Goal: Task Accomplishment & Management: Manage account settings

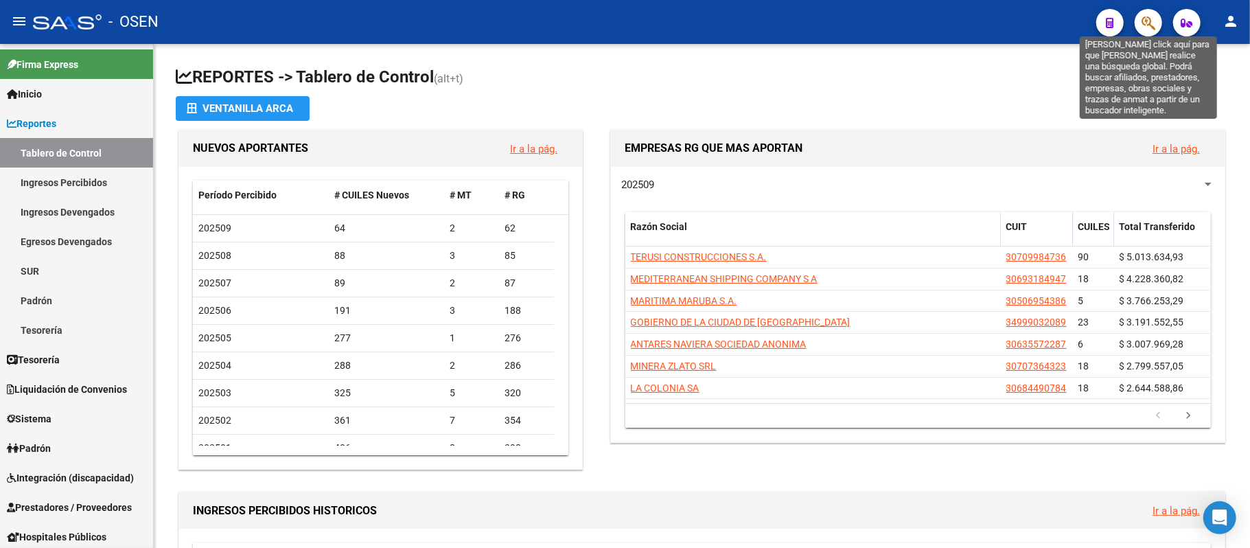
click at [1139, 23] on button "button" at bounding box center [1148, 22] width 27 height 27
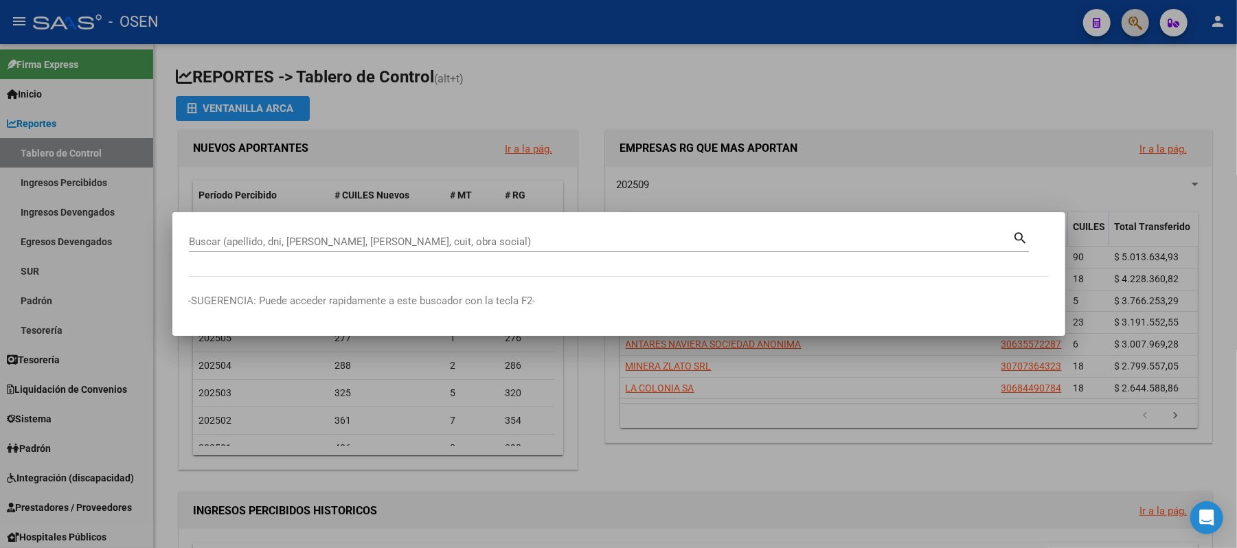
paste input "96173452"
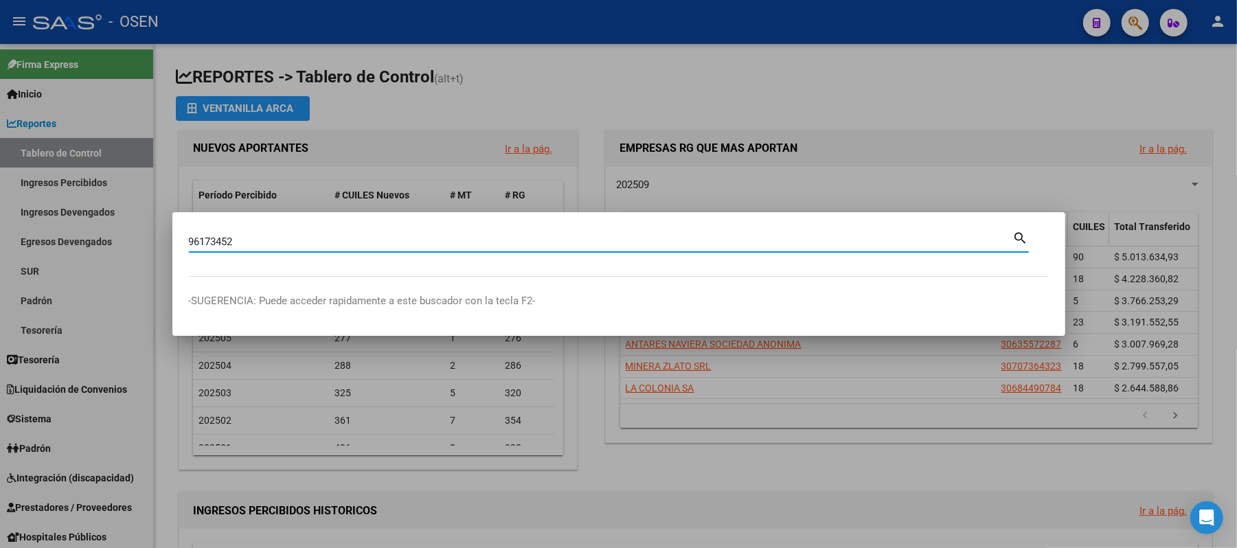
type input "96173452"
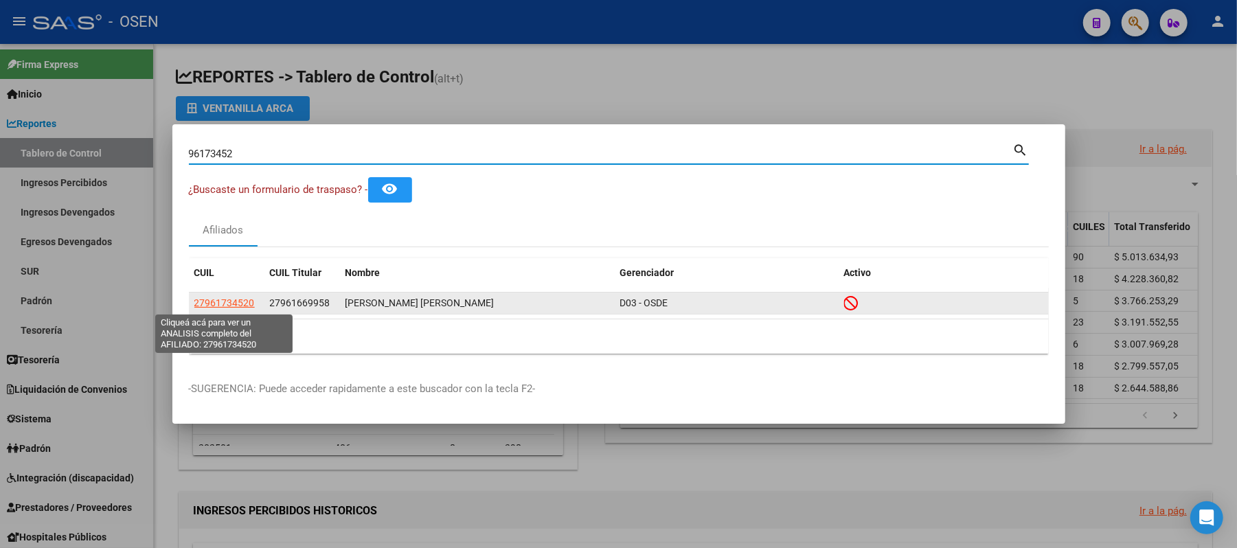
click at [212, 306] on span "27961734520" at bounding box center [224, 302] width 60 height 11
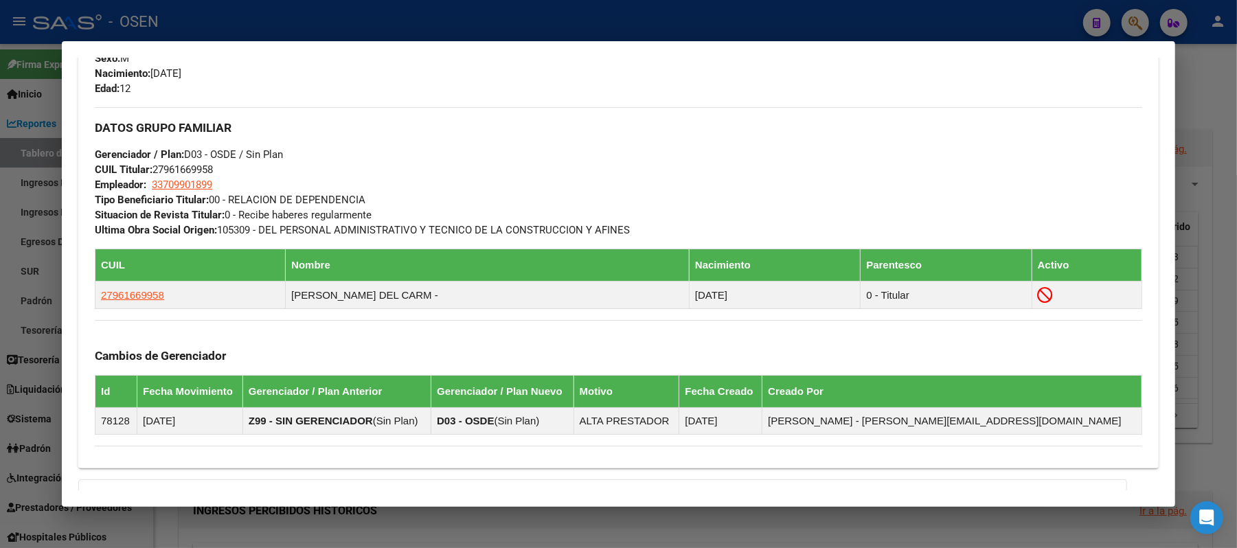
scroll to position [832, 0]
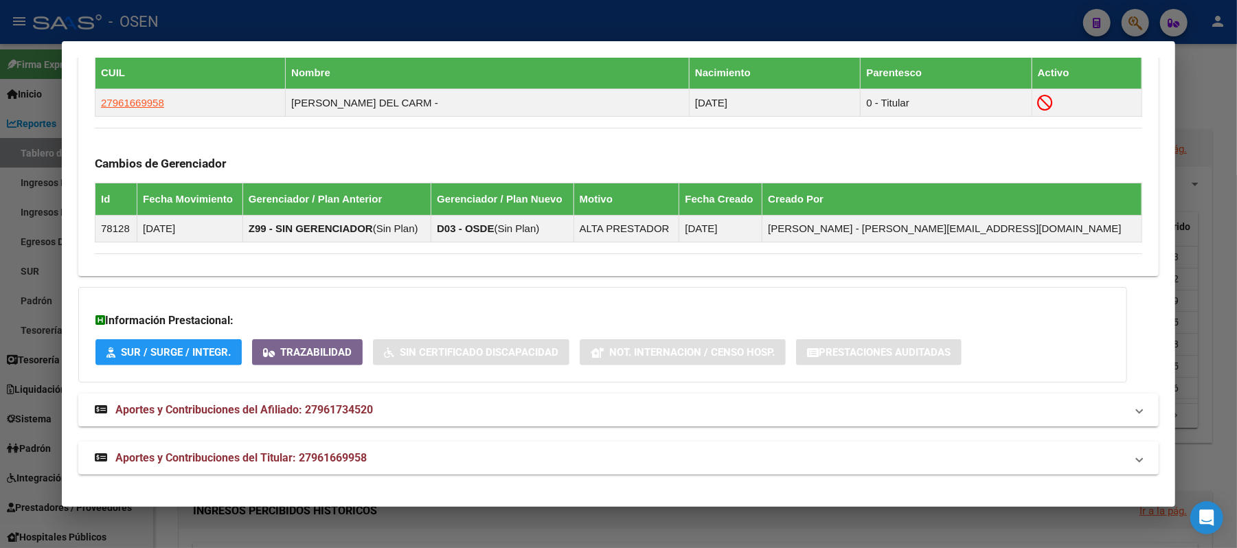
click at [754, 455] on mat-panel-title "Aportes y Contribuciones del Titular: 27961669958" at bounding box center [610, 458] width 1031 height 16
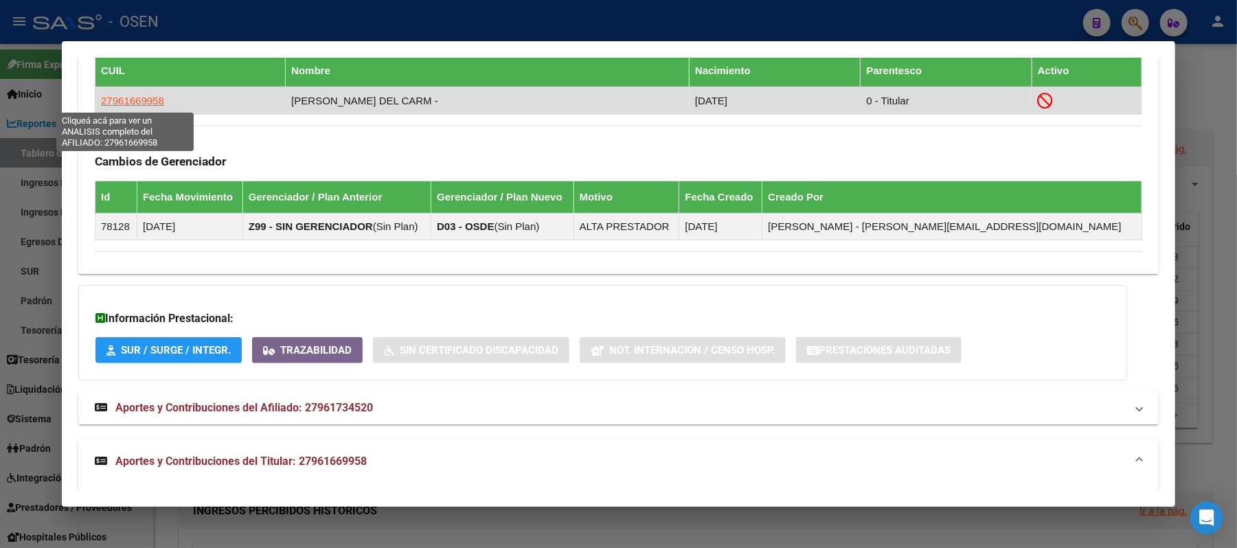
click at [133, 102] on span "27961669958" at bounding box center [132, 101] width 63 height 12
type textarea "27961669958"
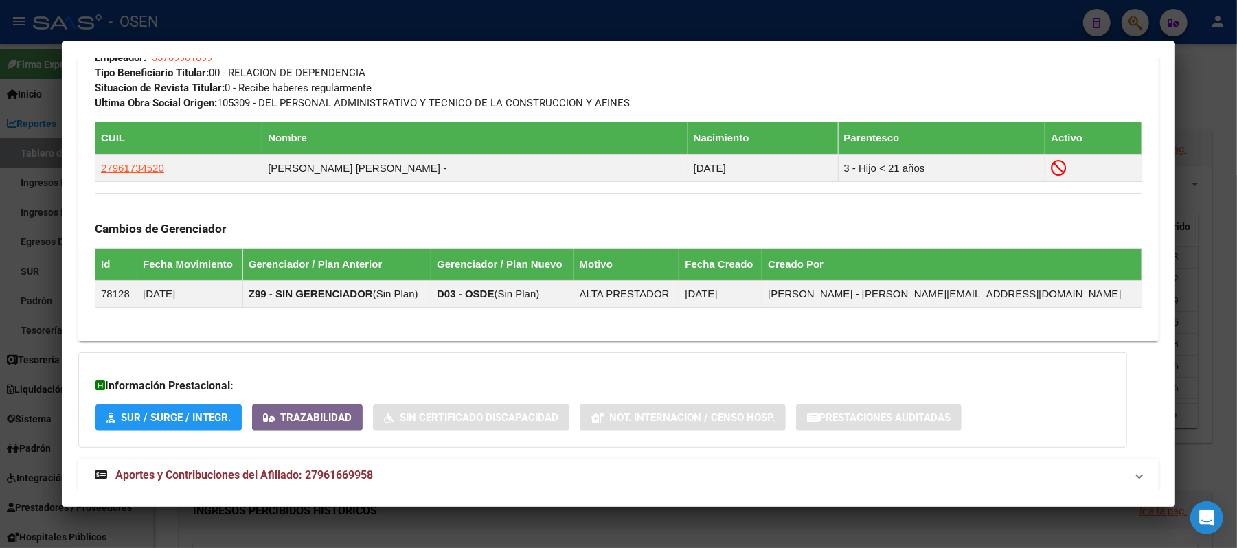
scroll to position [784, 0]
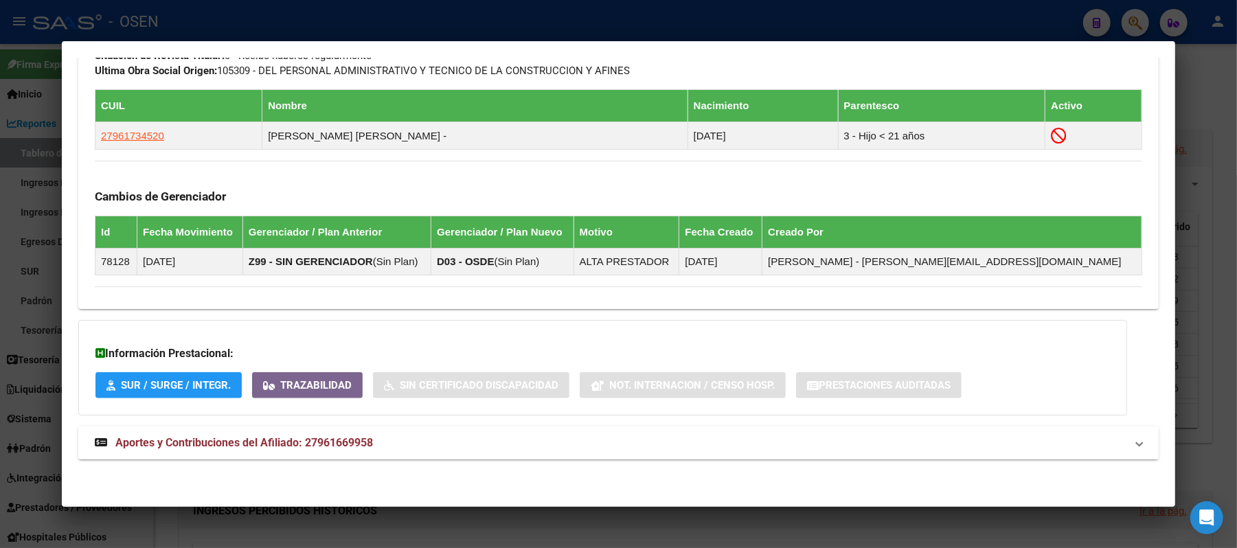
click at [537, 455] on mat-expansion-panel-header "Aportes y Contribuciones del Afiliado: 27961669958" at bounding box center [618, 442] width 1080 height 33
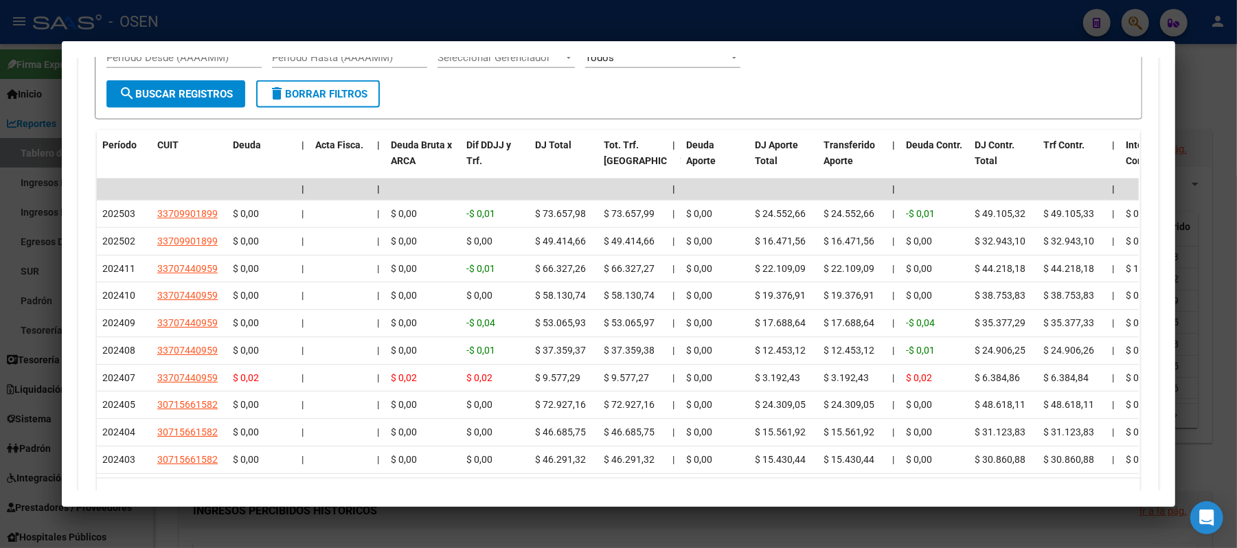
scroll to position [1462, 0]
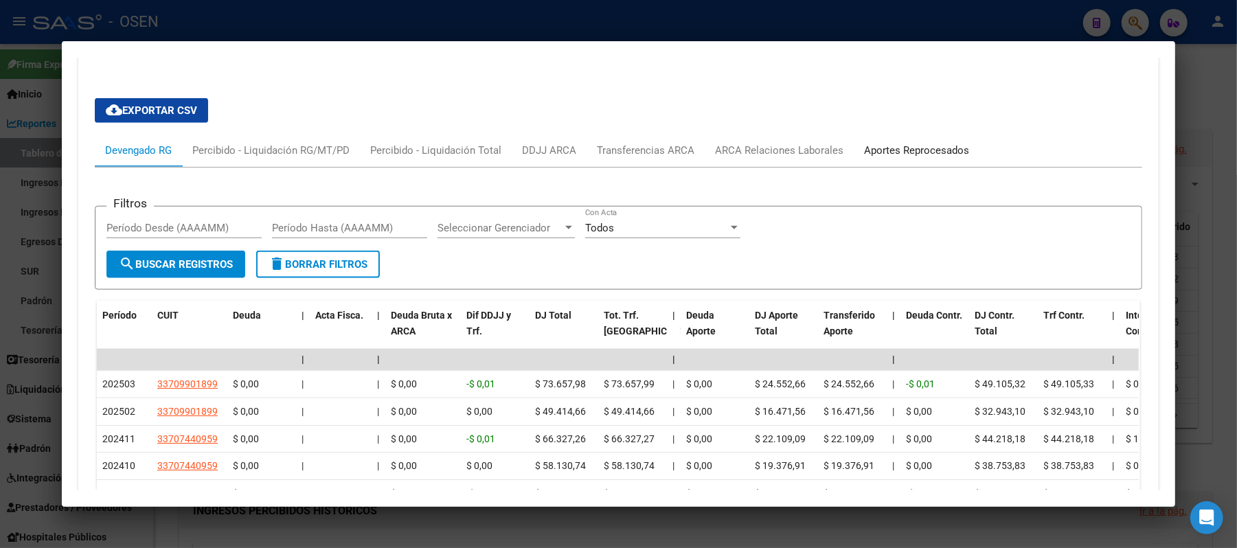
click at [924, 154] on div "Aportes Reprocesados" at bounding box center [916, 150] width 105 height 15
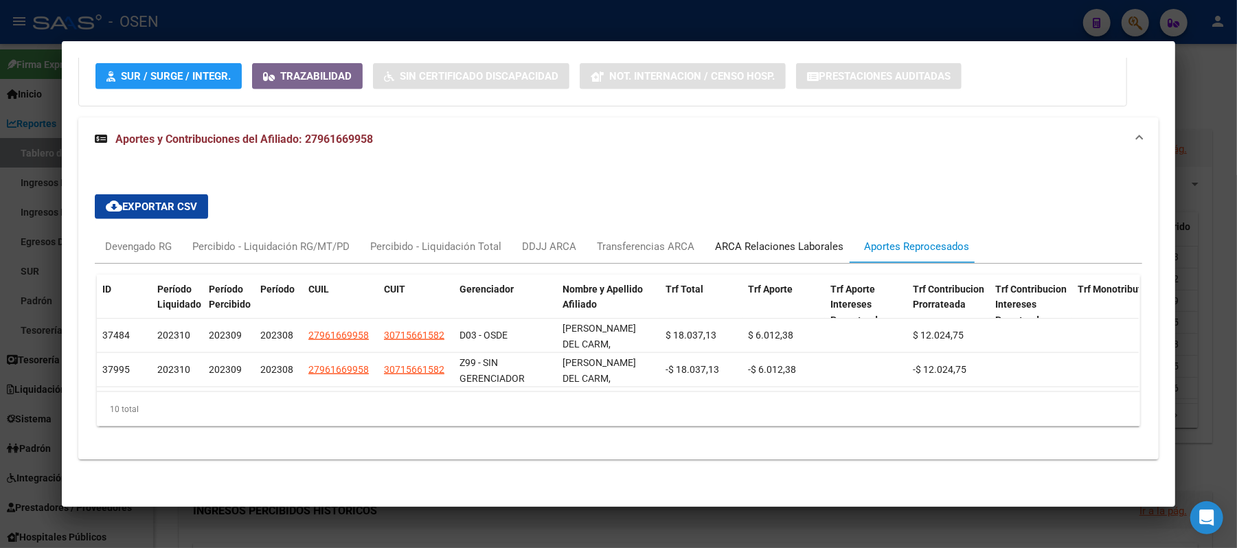
click at [769, 239] on div "ARCA Relaciones Laborales" at bounding box center [779, 246] width 128 height 15
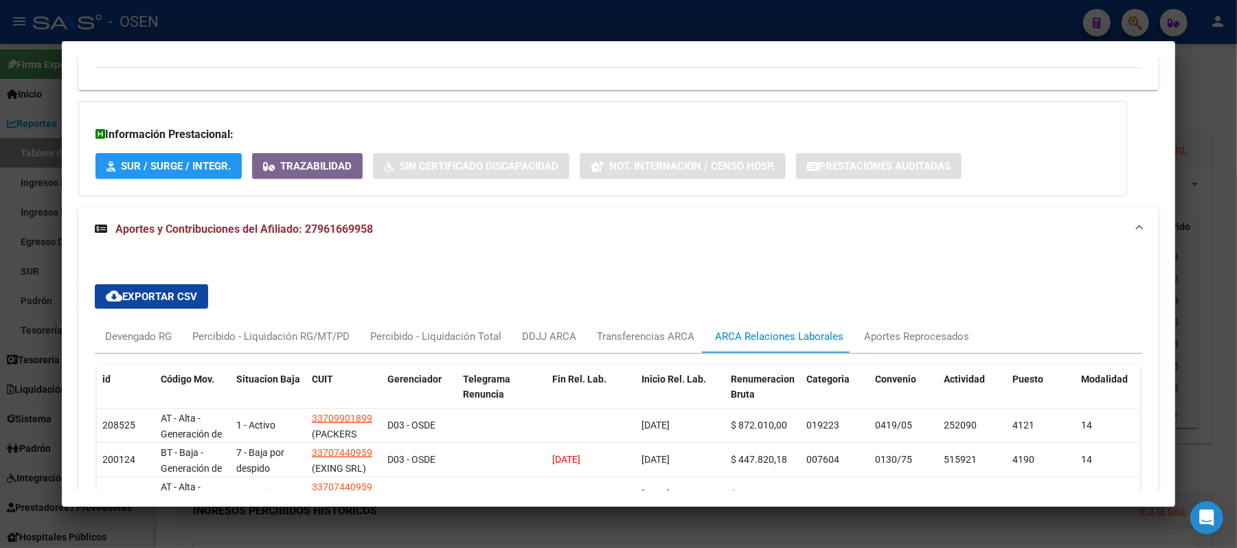
scroll to position [1107, 0]
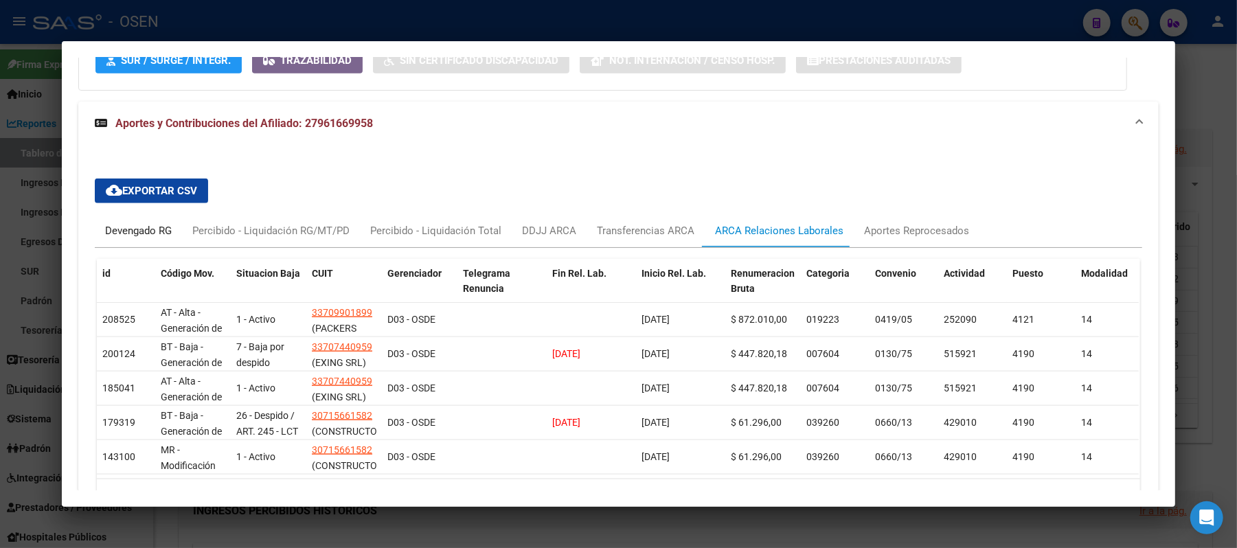
click at [116, 228] on div "Devengado RG" at bounding box center [138, 230] width 67 height 15
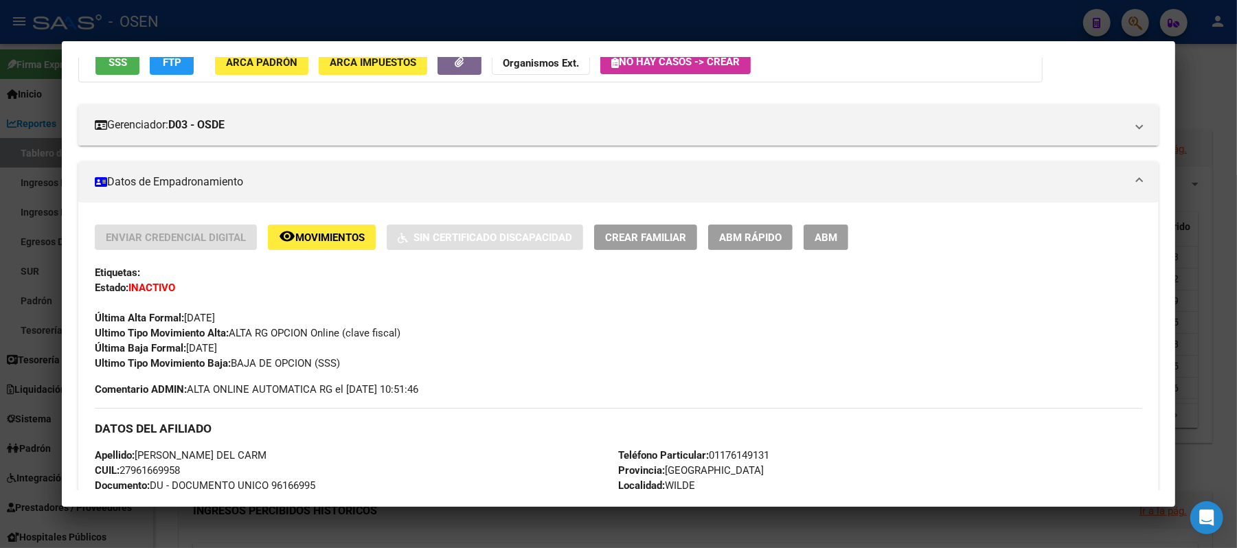
scroll to position [0, 0]
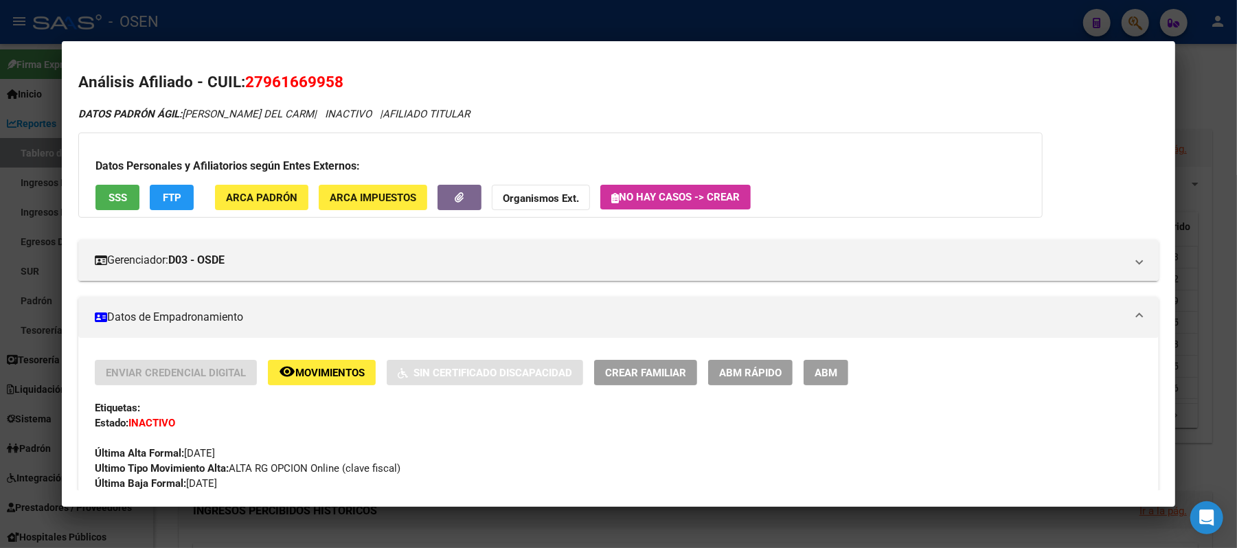
click at [108, 196] on span "SSS" at bounding box center [117, 198] width 19 height 12
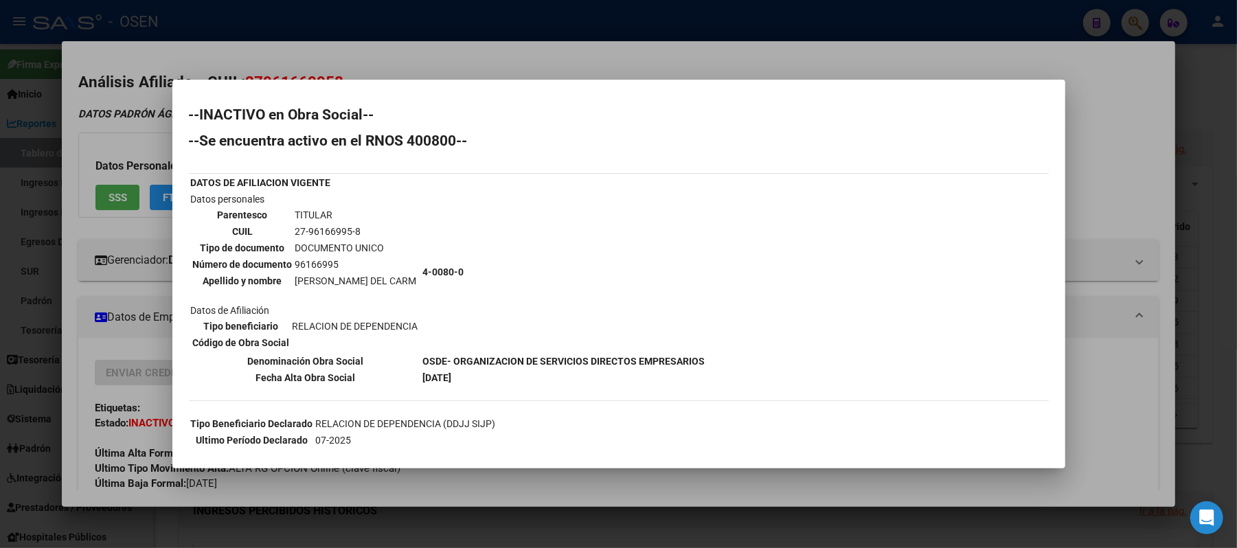
click at [25, 290] on div at bounding box center [618, 274] width 1237 height 548
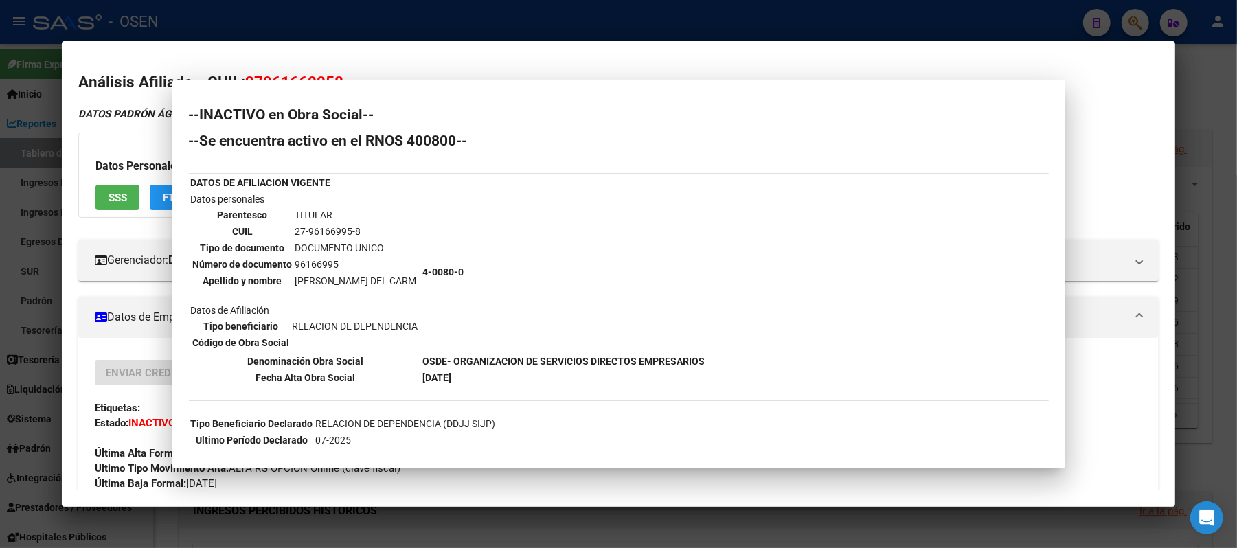
click at [25, 290] on div at bounding box center [618, 274] width 1237 height 548
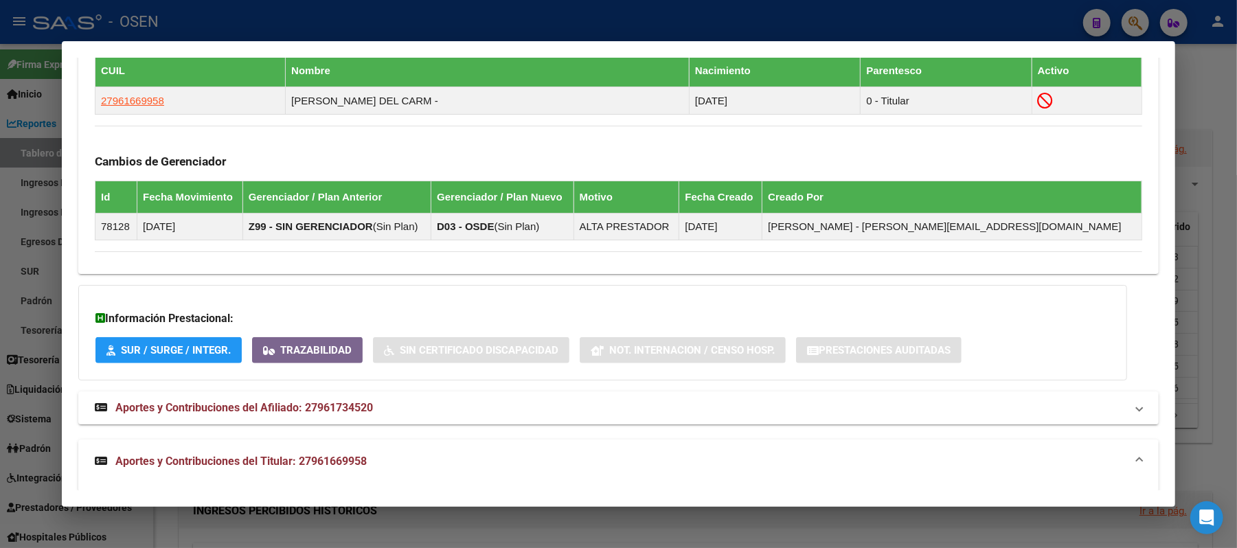
drag, startPoint x: 0, startPoint y: 335, endPoint x: 17, endPoint y: 376, distance: 44.6
click at [1, 336] on div at bounding box center [618, 274] width 1237 height 548
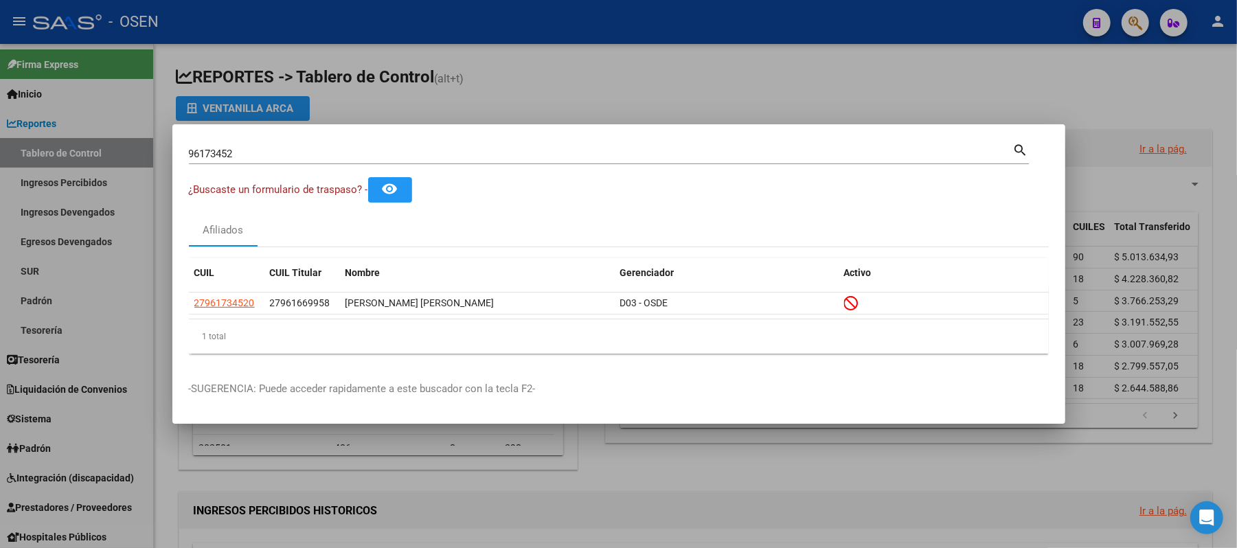
click at [25, 426] on div at bounding box center [618, 274] width 1237 height 548
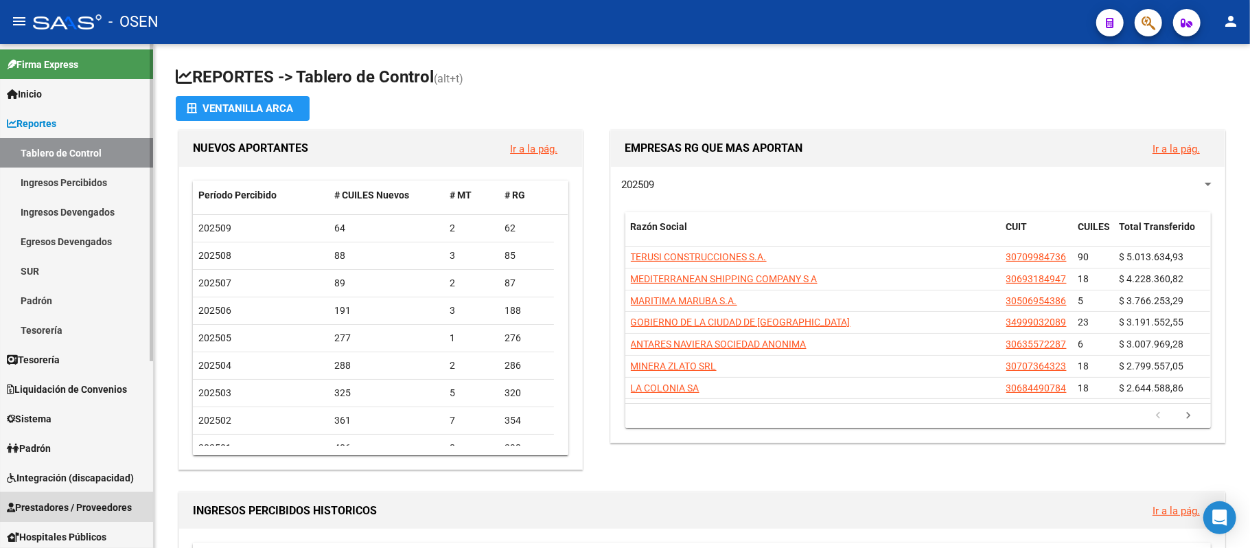
click at [95, 503] on span "Prestadores / Proveedores" at bounding box center [69, 507] width 125 height 15
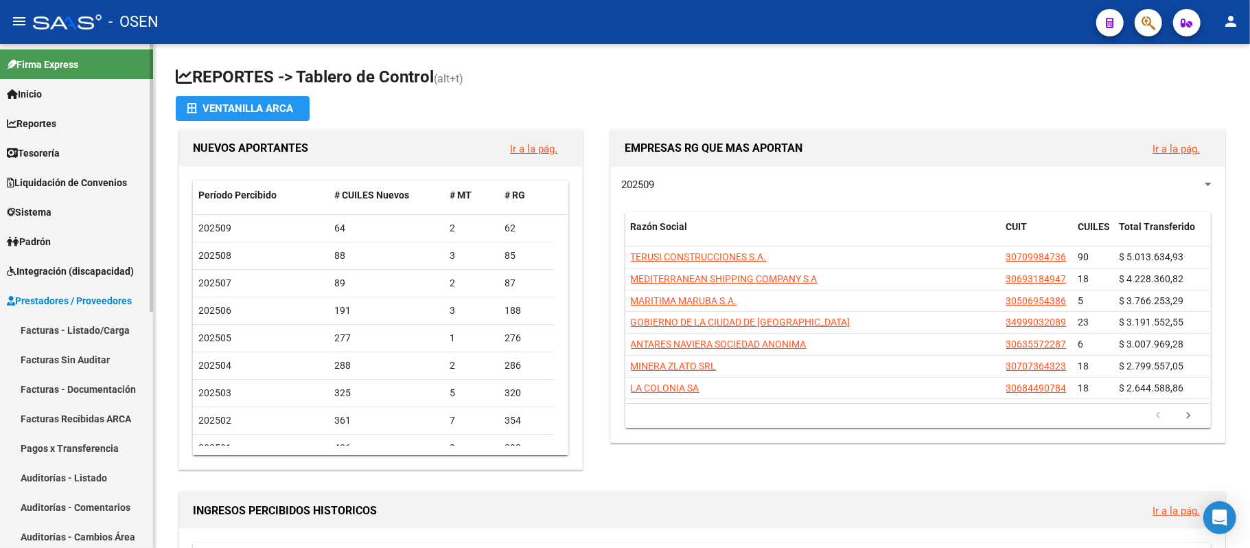
click at [89, 335] on link "Facturas - Listado/Carga" at bounding box center [76, 330] width 153 height 30
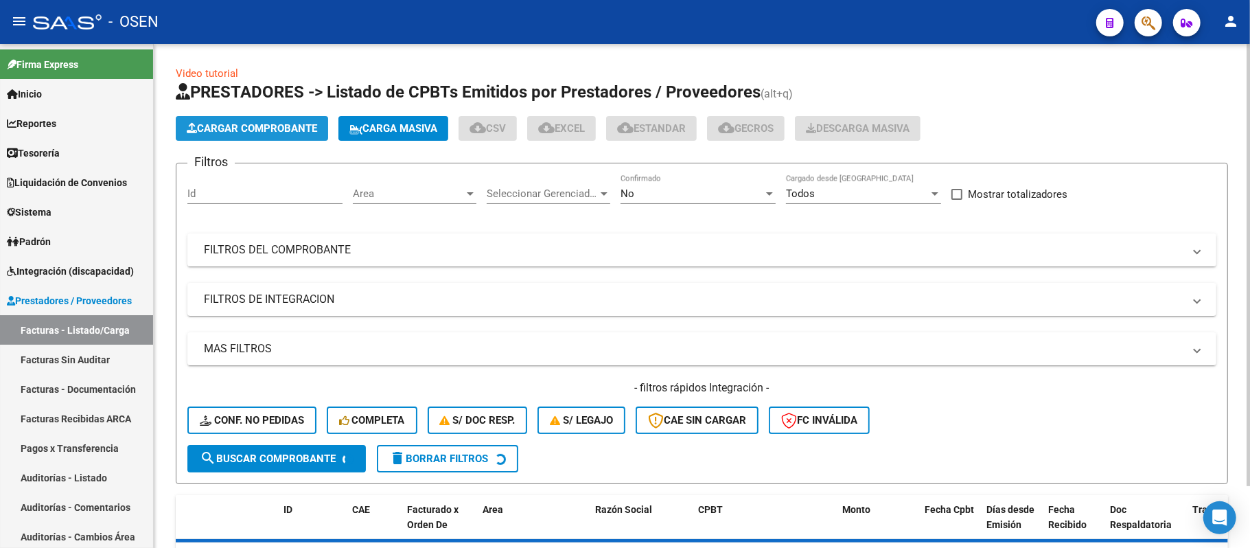
click at [262, 126] on span "Cargar Comprobante" at bounding box center [252, 128] width 130 height 12
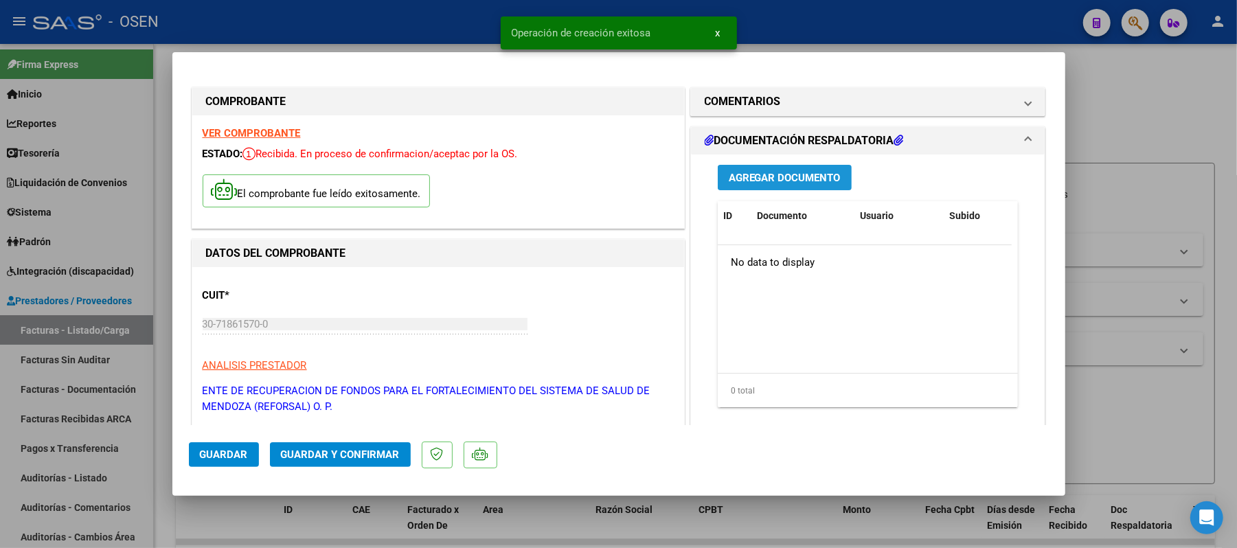
click at [808, 176] on span "Agregar Documento" at bounding box center [785, 178] width 112 height 12
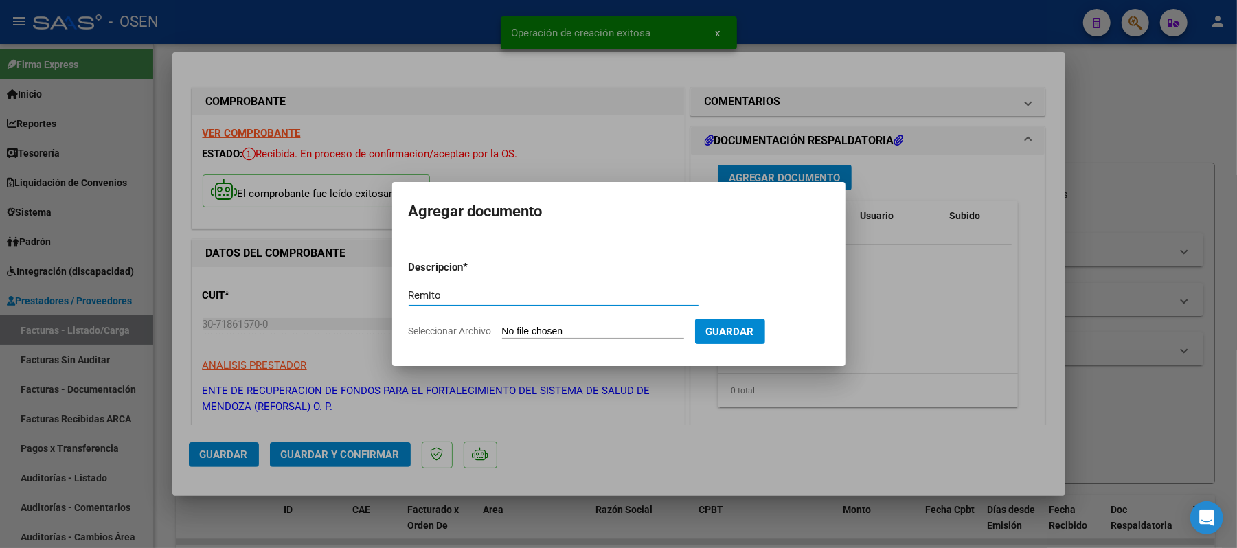
type input "Remito"
click at [647, 331] on input "Seleccionar Archivo" at bounding box center [593, 331] width 182 height 13
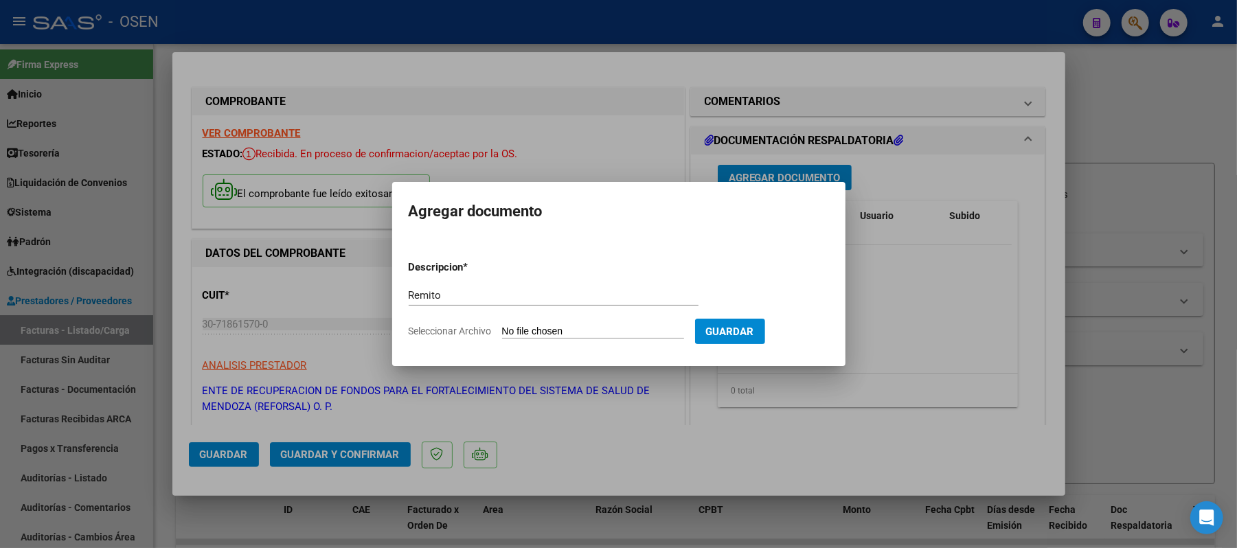
type input "C:\fakepath\DetalleDeRemito_Nro.34451_22-09-2025.pdf"
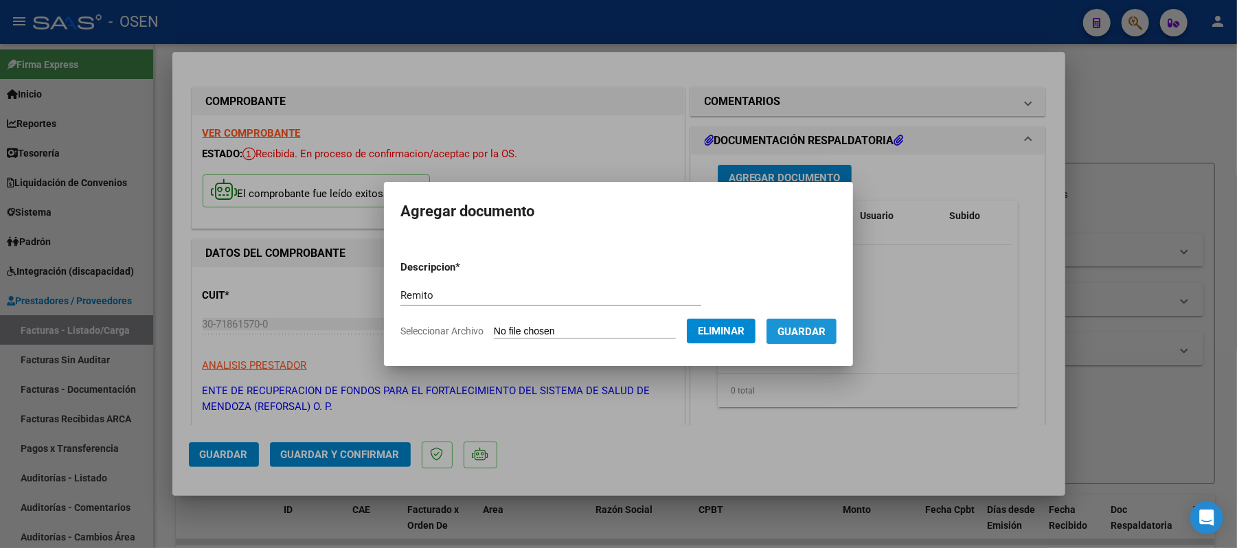
click at [825, 330] on span "Guardar" at bounding box center [801, 331] width 48 height 12
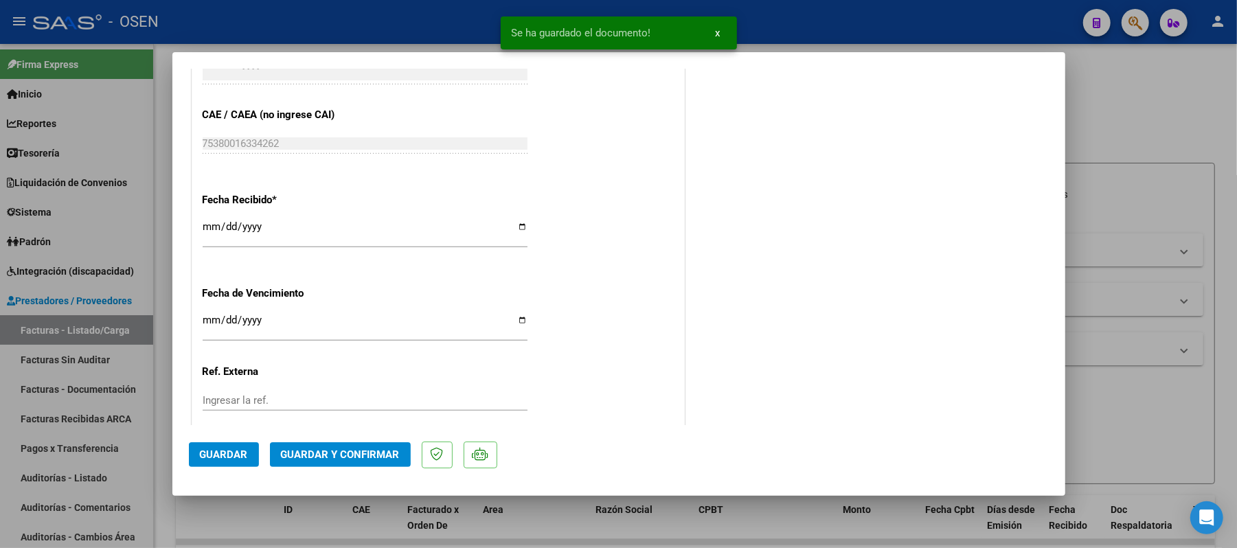
scroll to position [824, 0]
click at [239, 453] on span "Guardar" at bounding box center [224, 454] width 48 height 12
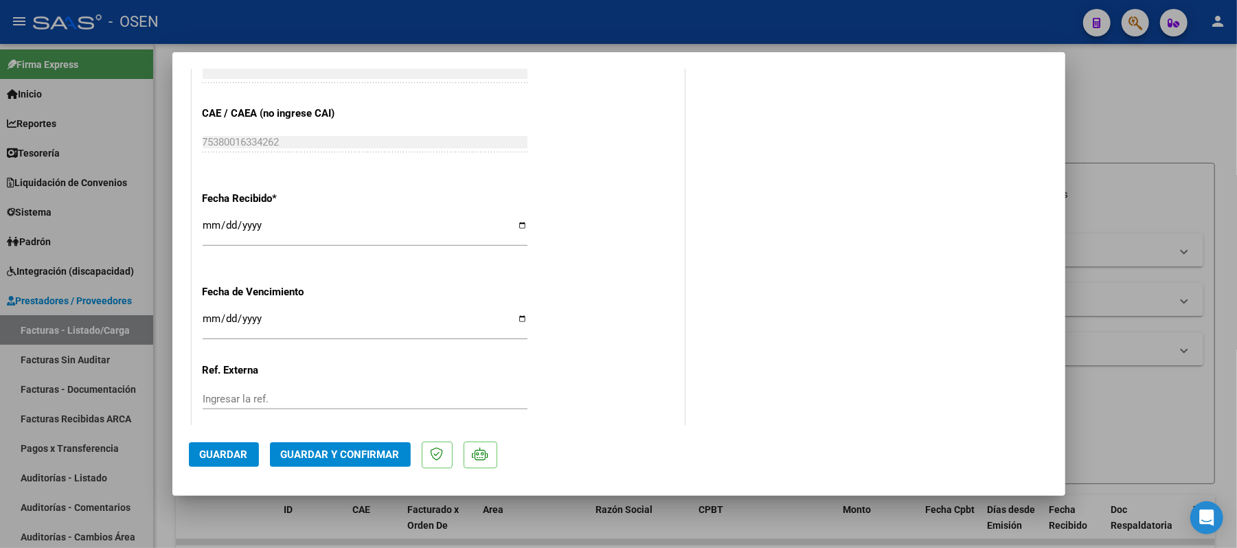
click at [1068, 36] on div at bounding box center [618, 274] width 1237 height 548
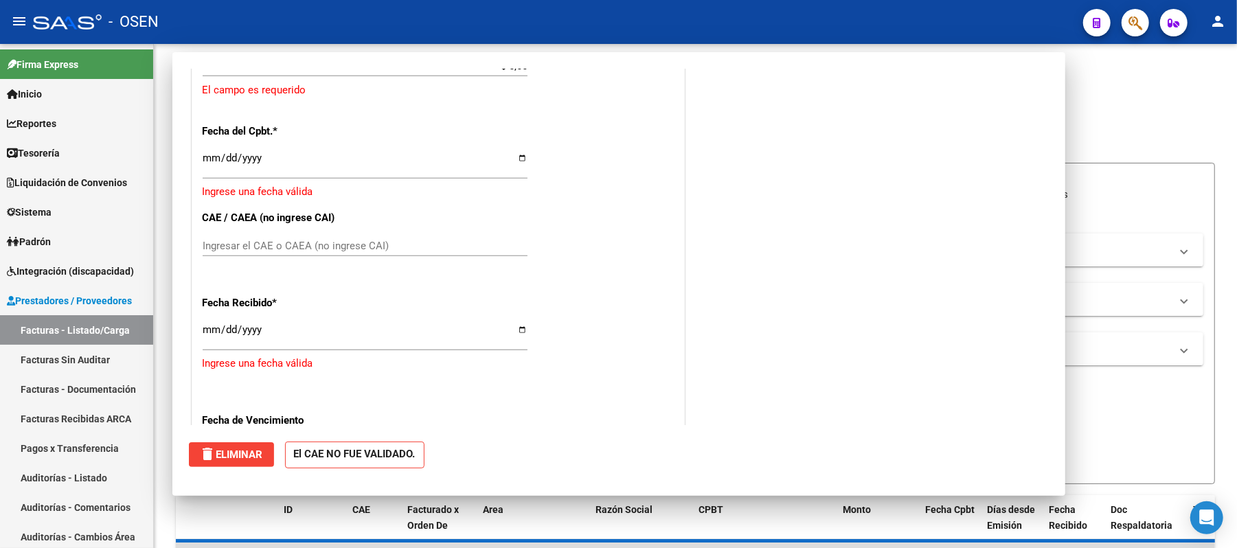
scroll to position [0, 0]
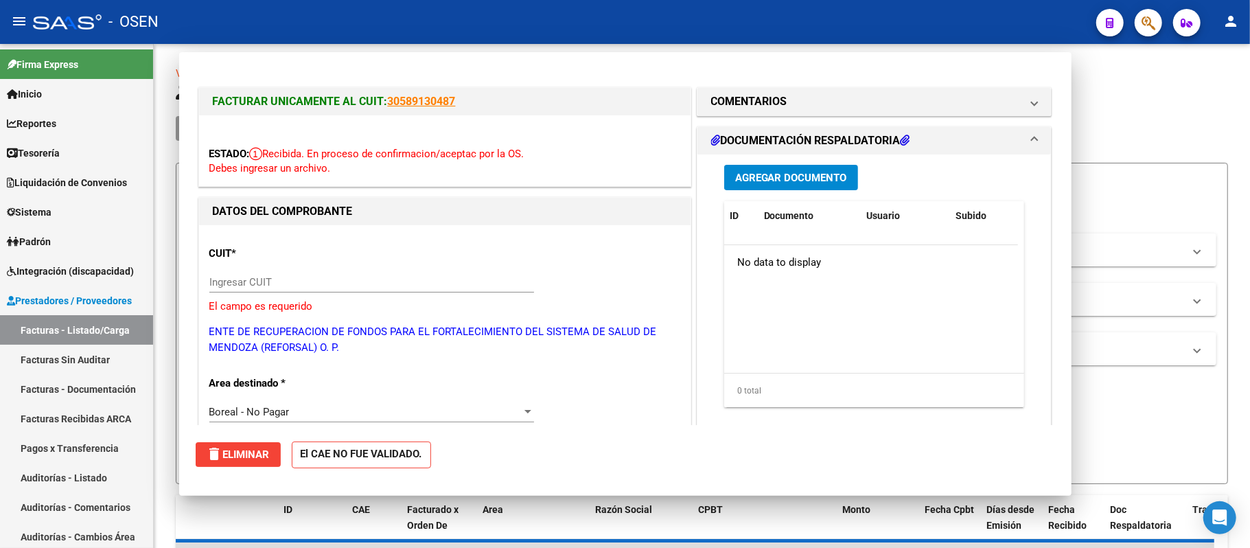
click at [1152, 26] on icon "button" at bounding box center [1149, 23] width 14 height 16
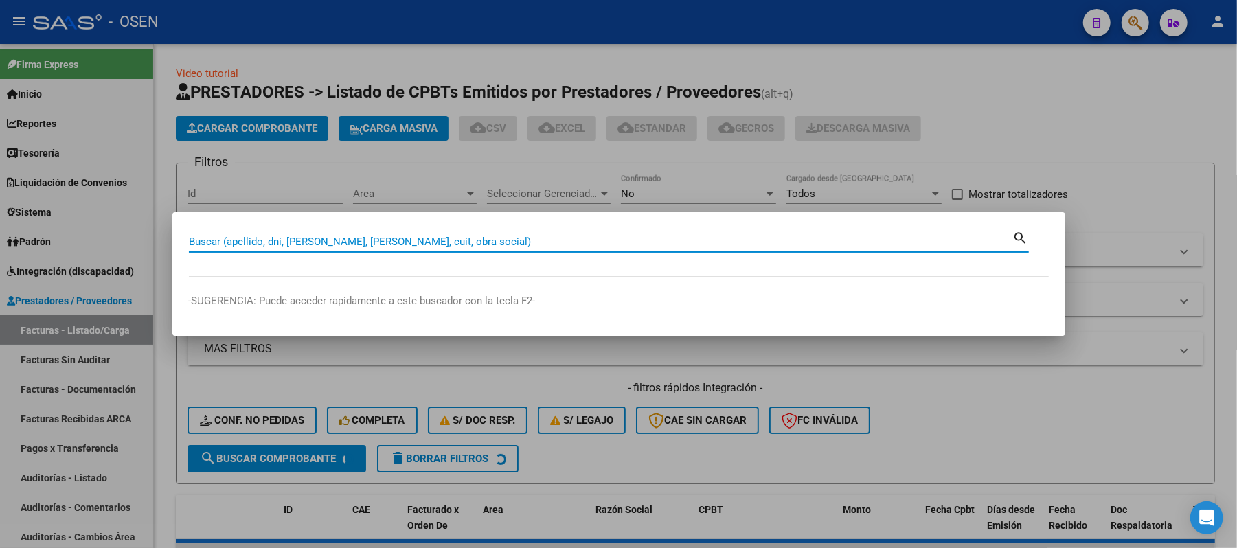
paste input "36595571"
type input "36595571"
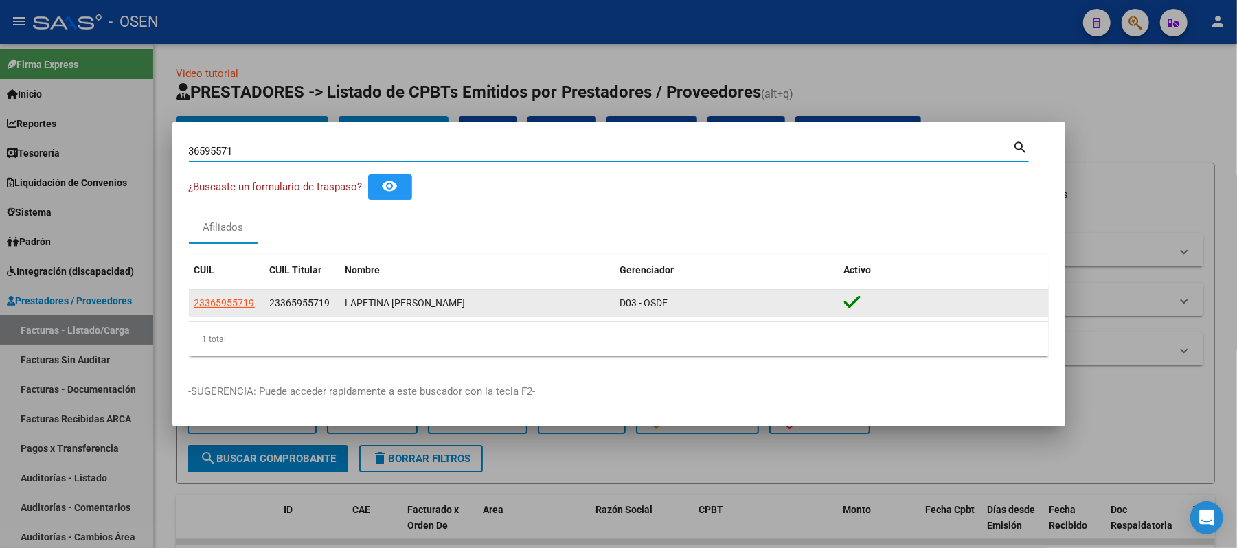
click at [218, 302] on span "23365955719" at bounding box center [224, 302] width 60 height 11
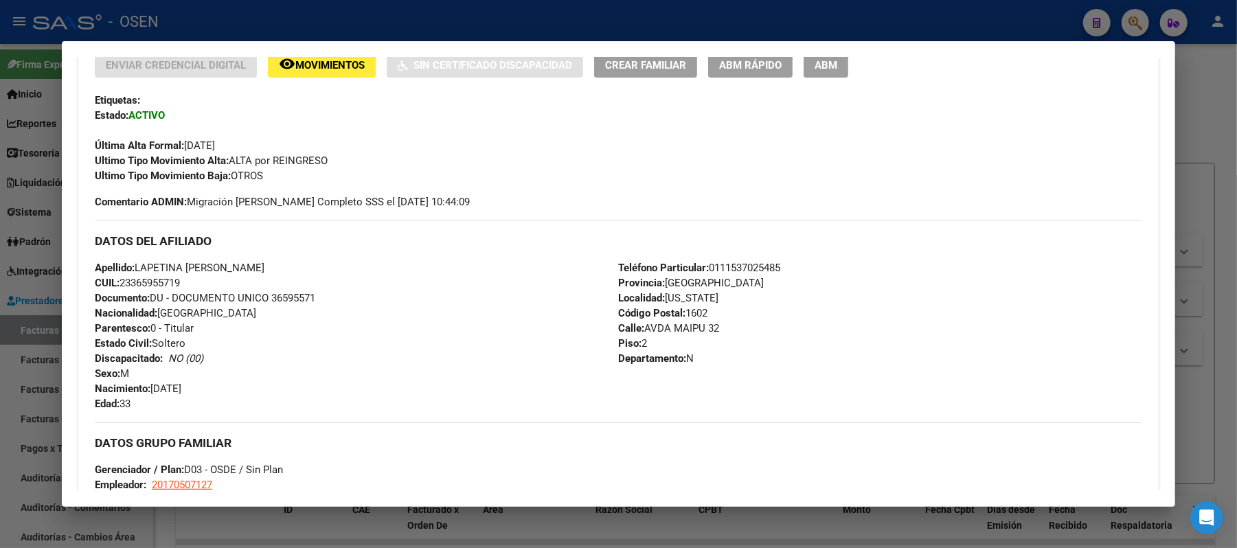
scroll to position [183, 0]
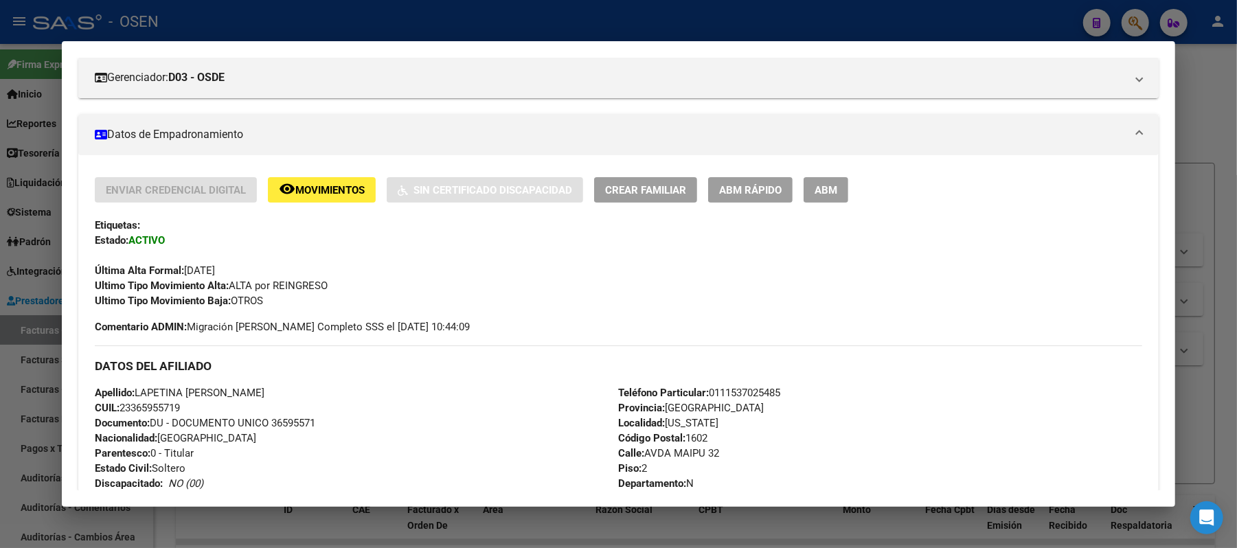
drag, startPoint x: 188, startPoint y: 409, endPoint x: 117, endPoint y: 407, distance: 71.5
click at [117, 407] on div "Apellido: [PERSON_NAME] [PERSON_NAME] CUIL: 23365955719 Documento: DU - DOCUMEN…" at bounding box center [356, 460] width 523 height 151
copy span "23365955719"
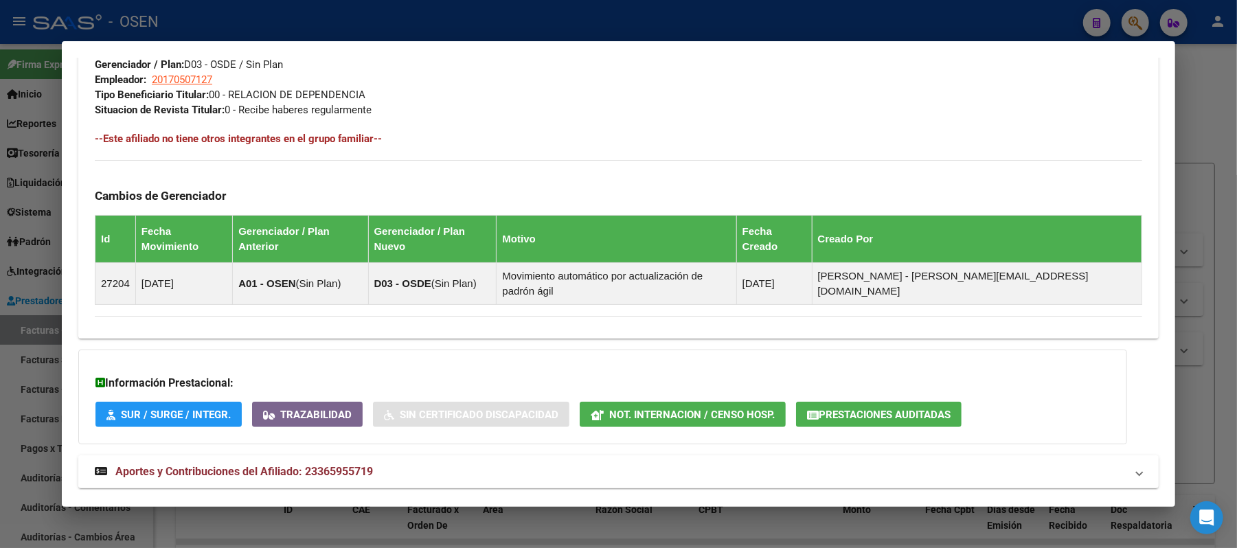
click at [503, 455] on mat-expansion-panel-header "Aportes y Contribuciones del Afiliado: 23365955719" at bounding box center [618, 471] width 1080 height 33
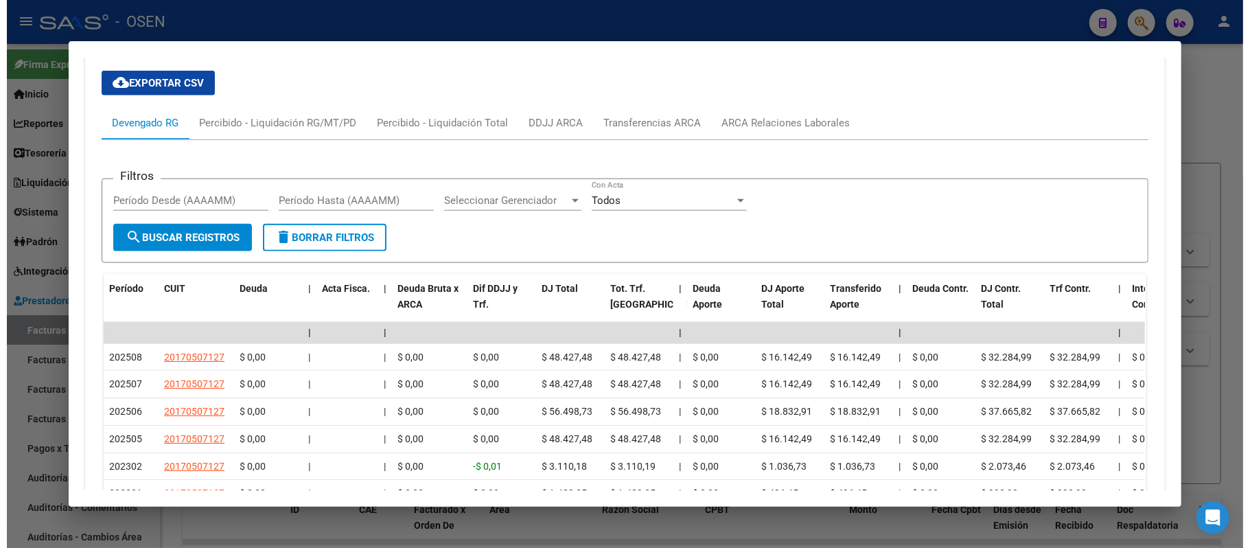
scroll to position [1240, 0]
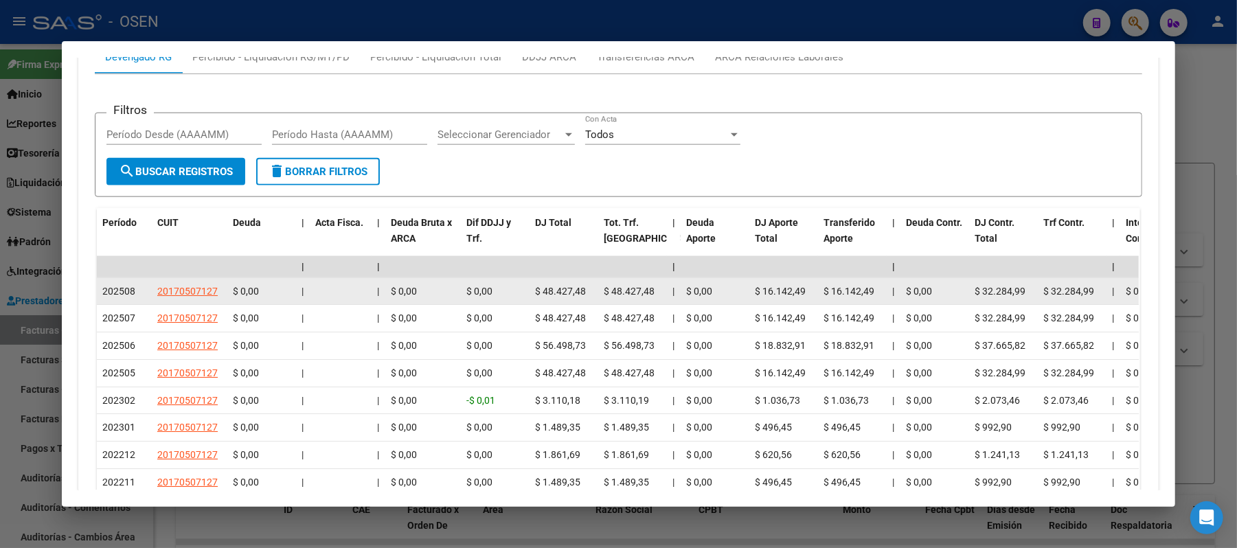
click at [188, 286] on span "20170507127" at bounding box center [187, 291] width 60 height 11
type textarea "20170507127"
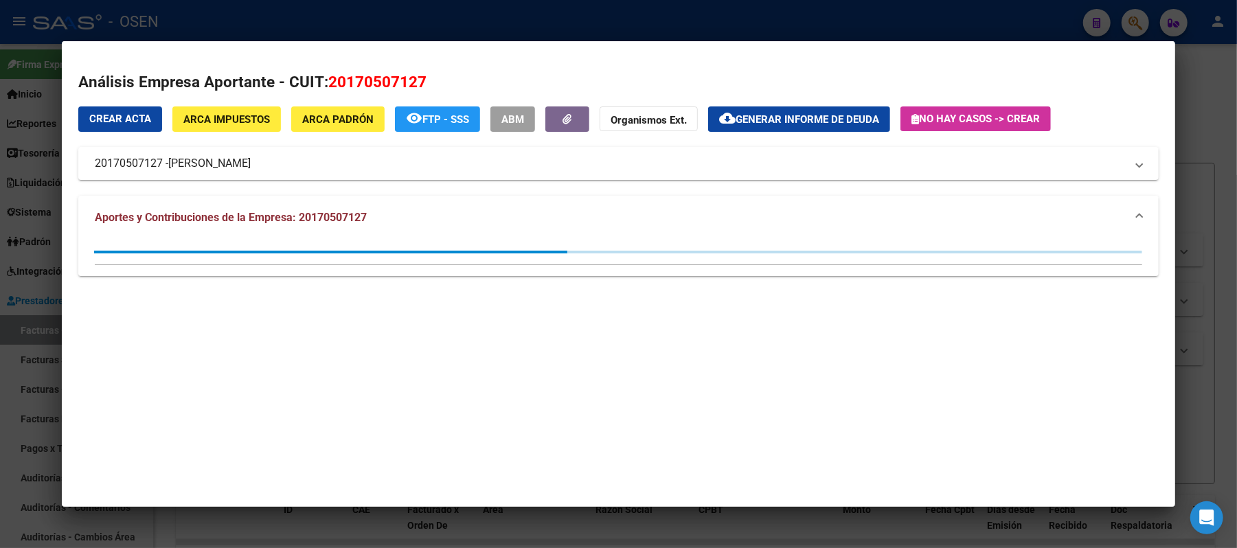
click at [457, 23] on div at bounding box center [618, 274] width 1237 height 548
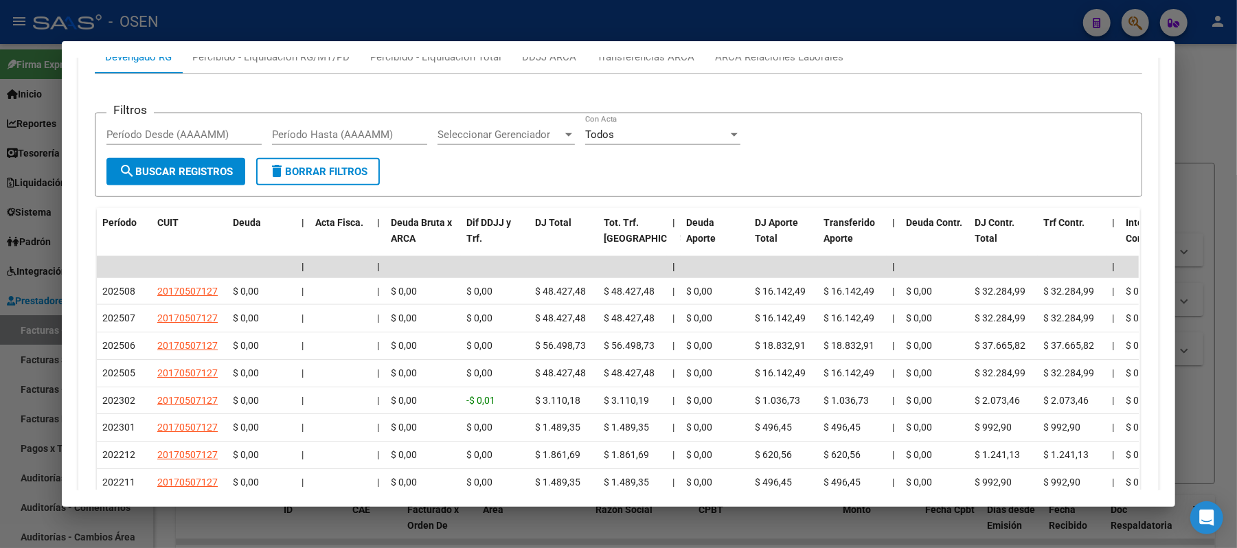
click at [466, 33] on div at bounding box center [618, 274] width 1237 height 548
click at [463, 28] on div at bounding box center [618, 274] width 1237 height 548
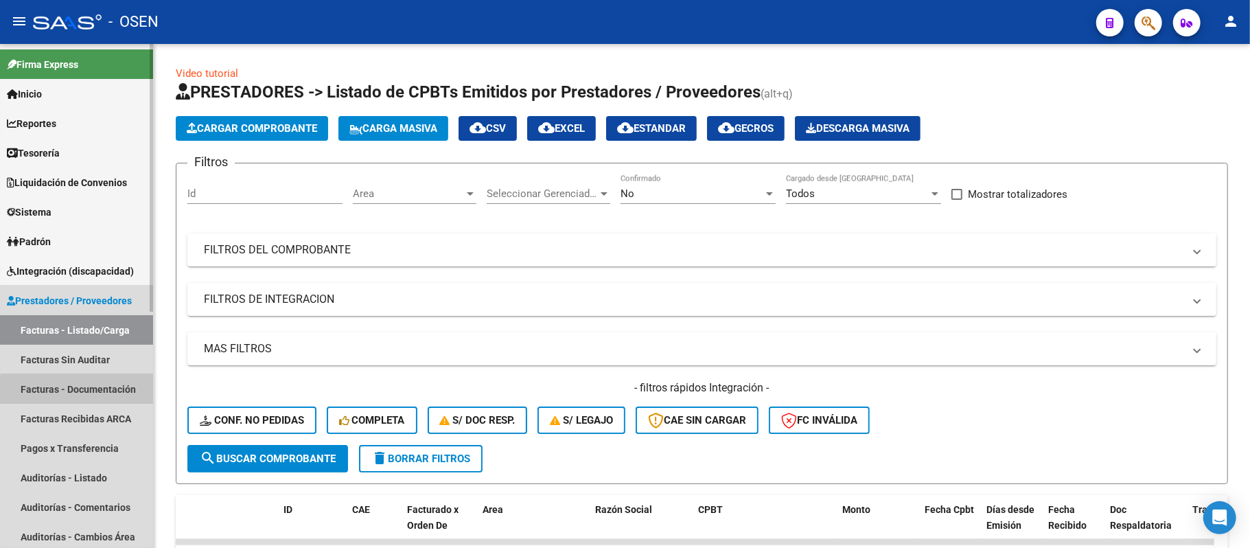
click at [83, 397] on link "Facturas - Documentación" at bounding box center [76, 389] width 153 height 30
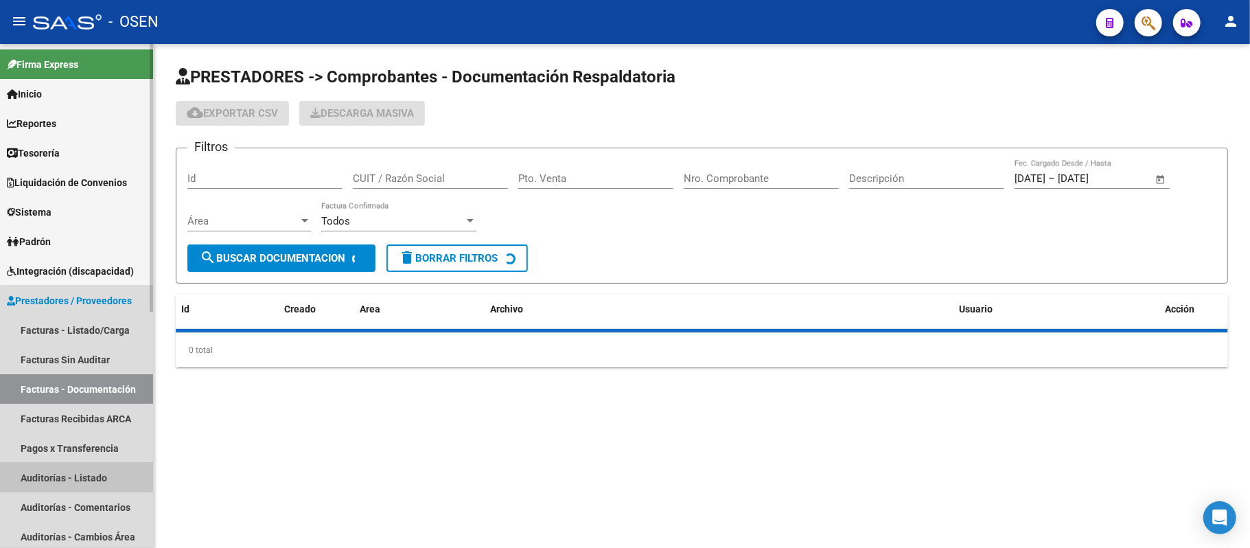
click at [83, 481] on link "Auditorías - Listado" at bounding box center [76, 478] width 153 height 30
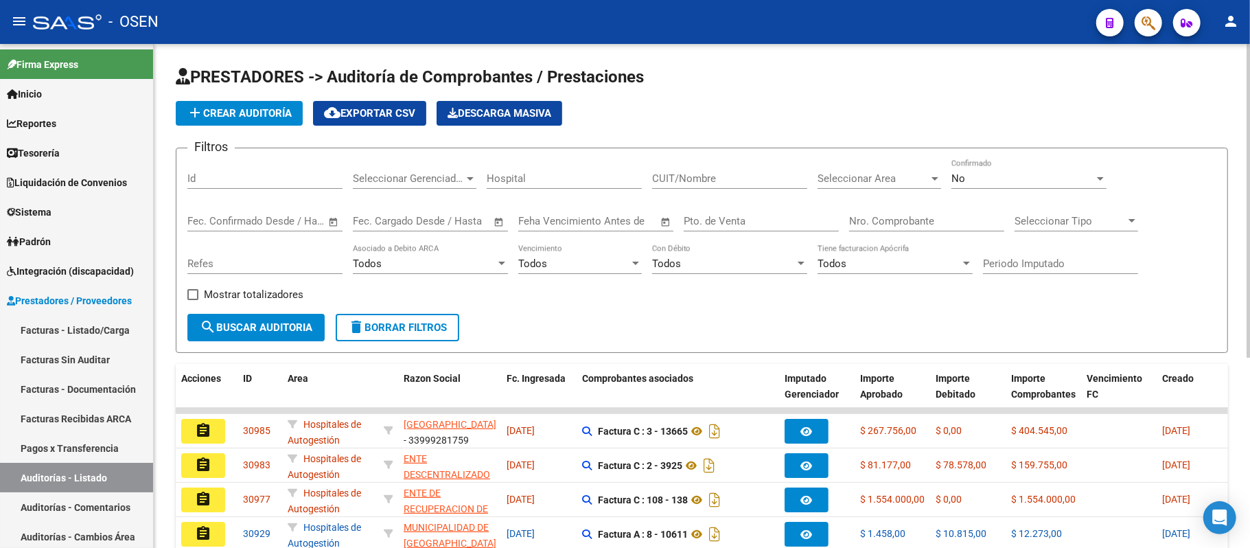
scroll to position [183, 0]
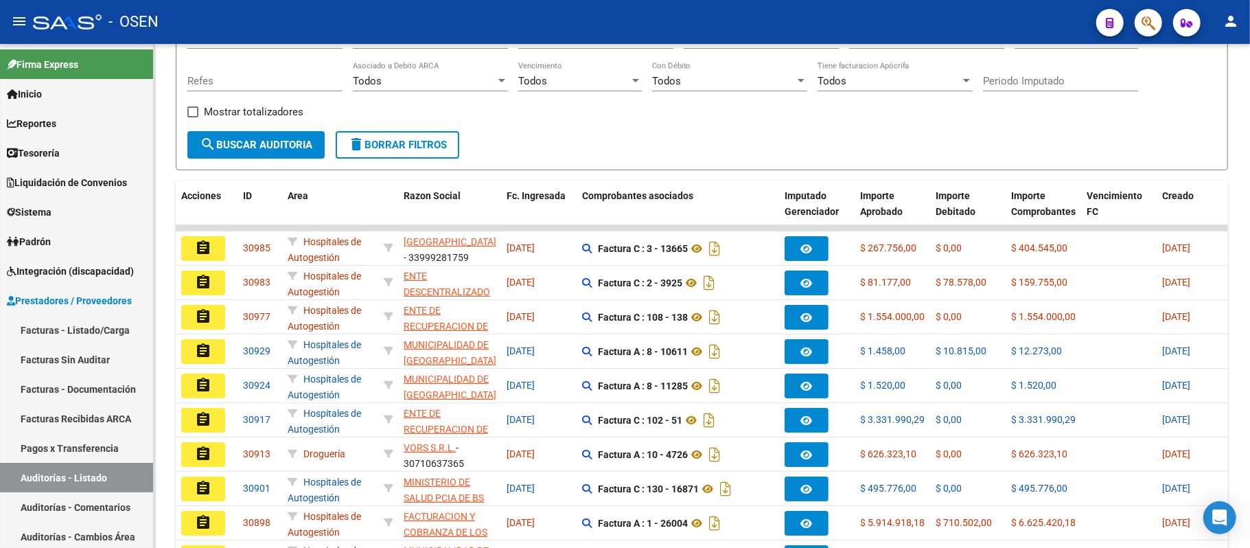
click at [213, 311] on button "assignment" at bounding box center [203, 317] width 44 height 25
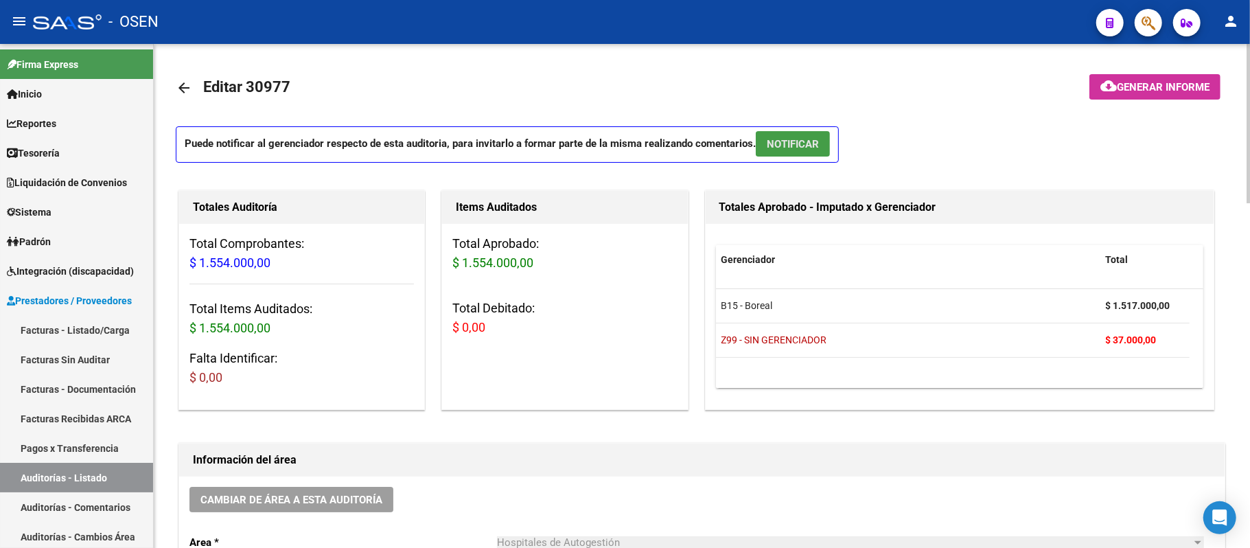
click at [813, 138] on span "NOTIFICAR" at bounding box center [793, 144] width 52 height 12
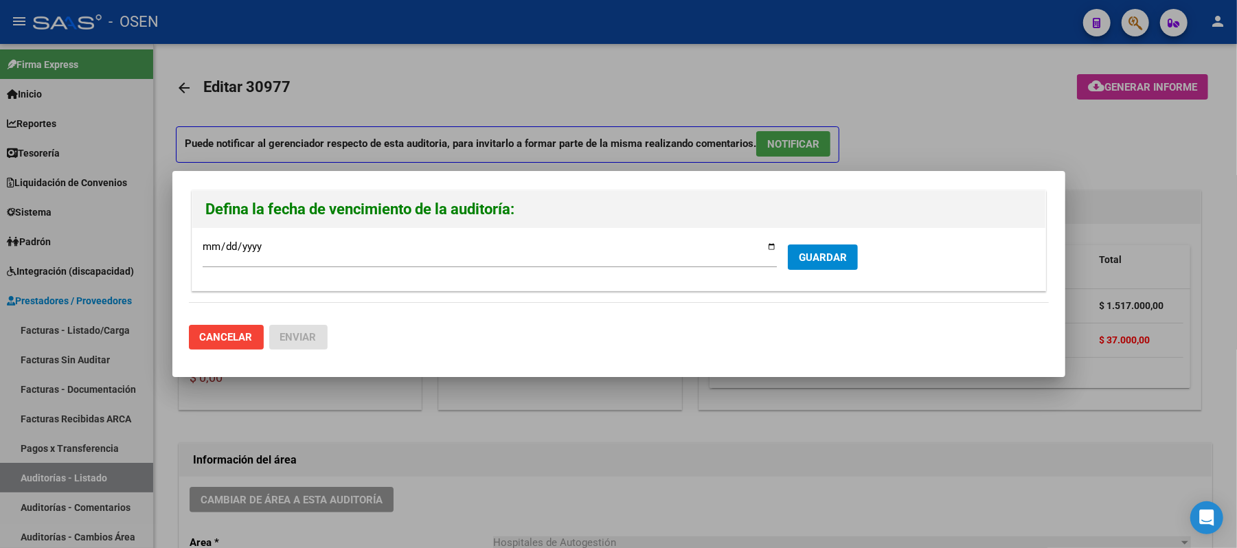
click at [813, 276] on form "[DATE] Ingresar la fecha * GUARDAR" at bounding box center [619, 259] width 832 height 42
click at [808, 257] on span "GUARDAR" at bounding box center [823, 257] width 48 height 12
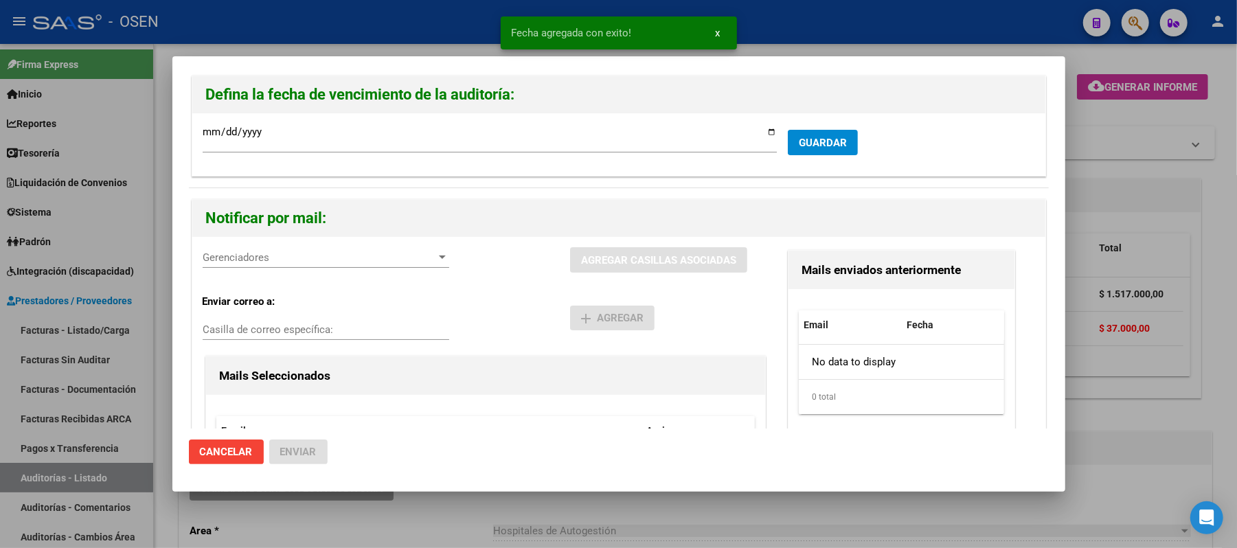
click at [317, 265] on div "Gerenciadores Gerenciadores" at bounding box center [326, 257] width 247 height 21
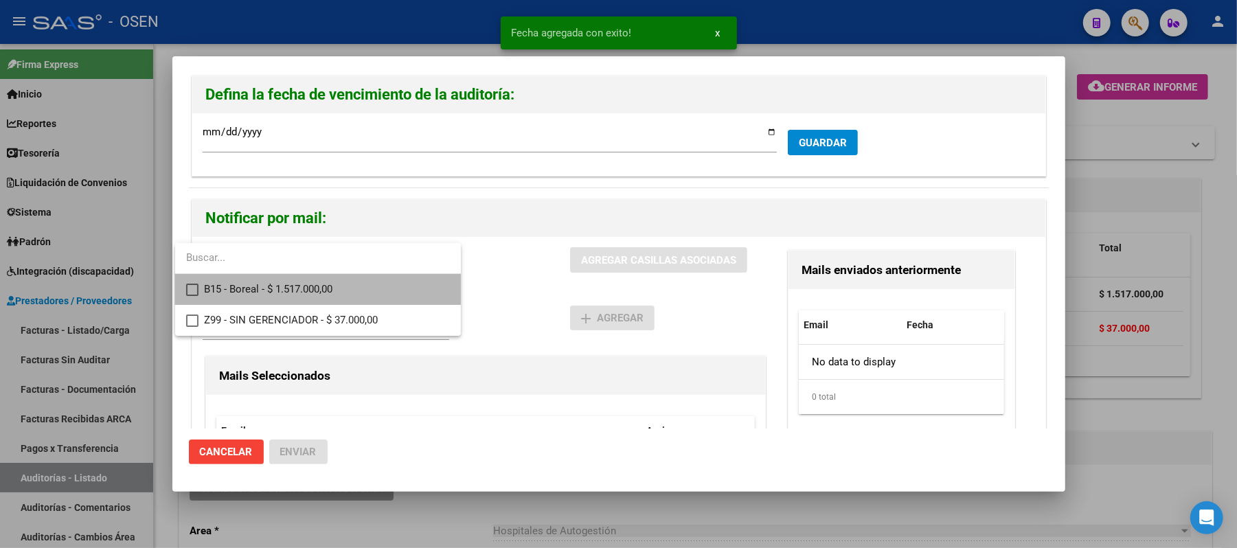
drag, startPoint x: 315, startPoint y: 283, endPoint x: 516, endPoint y: 283, distance: 201.9
click at [317, 283] on span "B15 - Boreal - $ 1.517.000,00" at bounding box center [327, 289] width 246 height 31
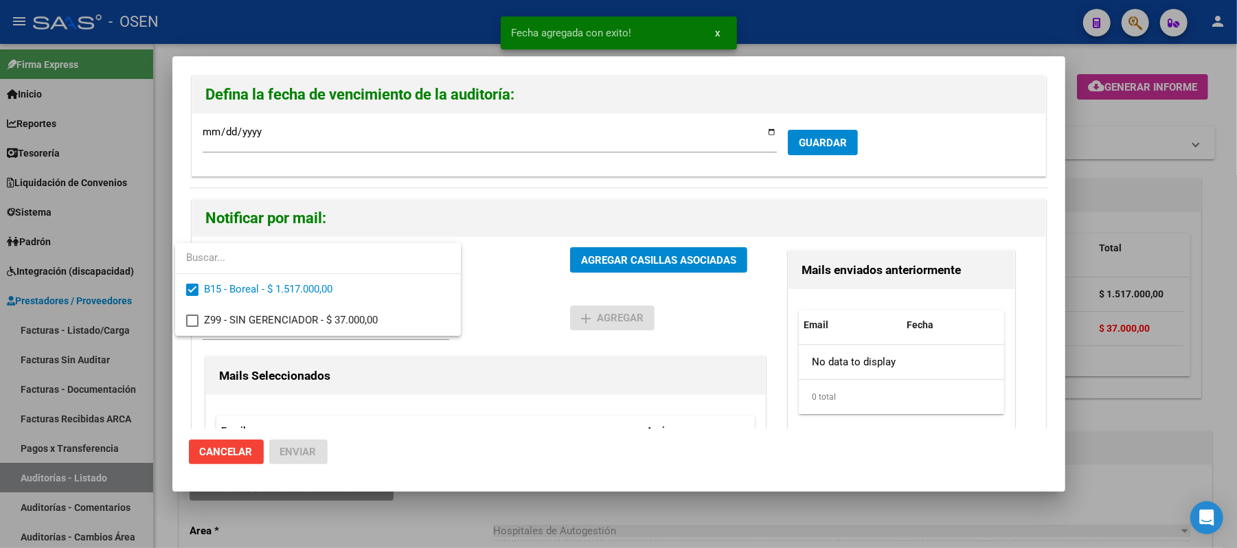
click at [541, 283] on div at bounding box center [618, 274] width 1237 height 548
click at [610, 258] on span "AGREGAR CASILLAS ASOCIADAS" at bounding box center [658, 260] width 155 height 12
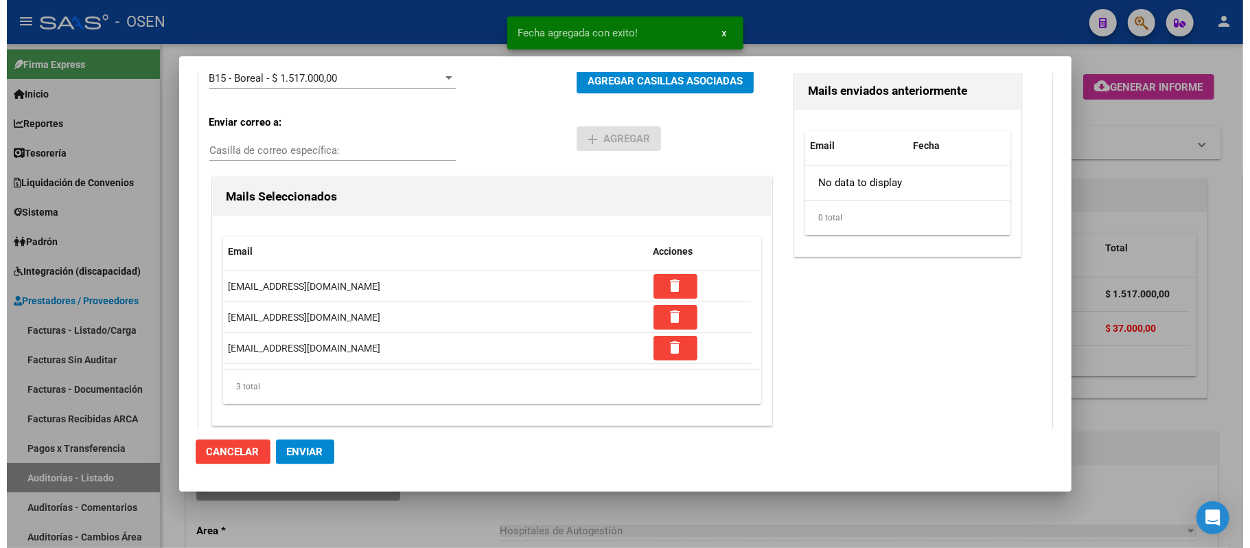
scroll to position [183, 0]
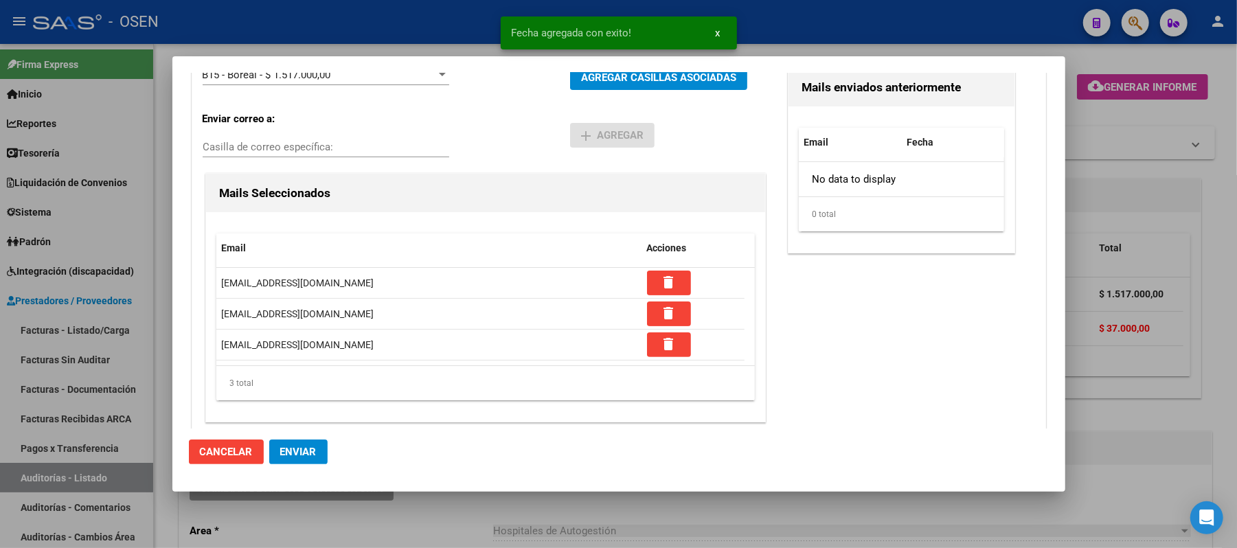
click at [269, 457] on button "Enviar" at bounding box center [298, 451] width 58 height 25
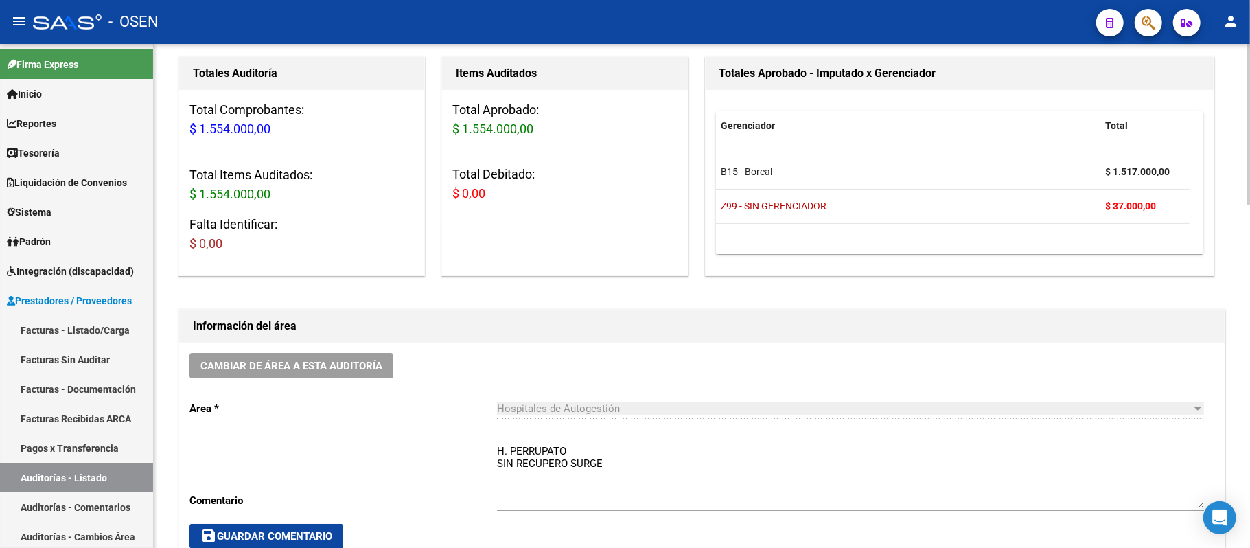
scroll to position [91, 0]
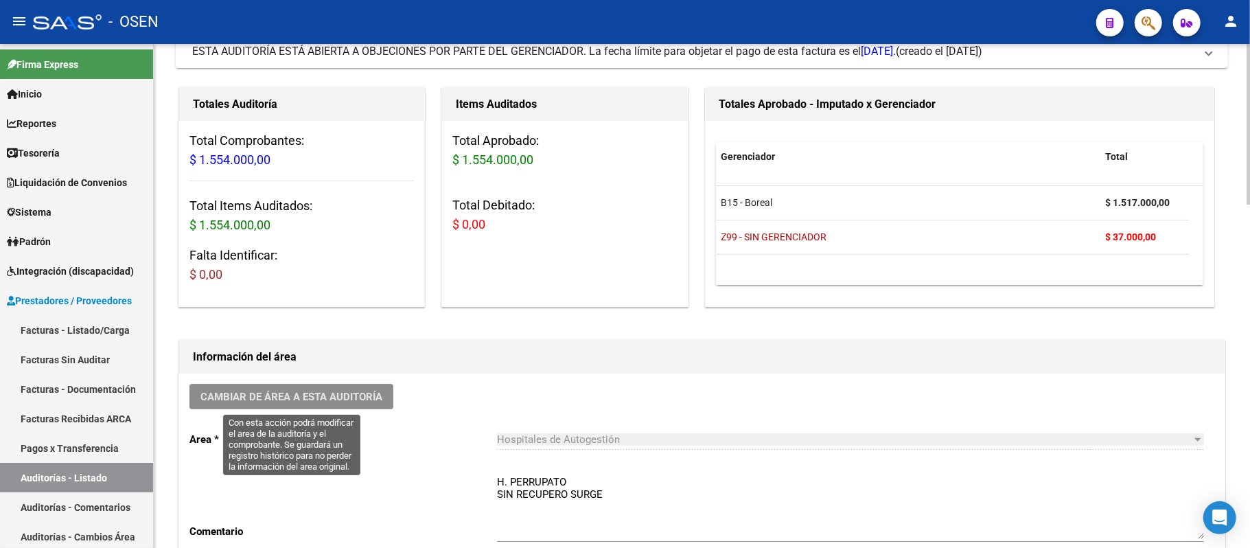
click at [300, 387] on button "Cambiar de área a esta auditoría" at bounding box center [292, 396] width 204 height 25
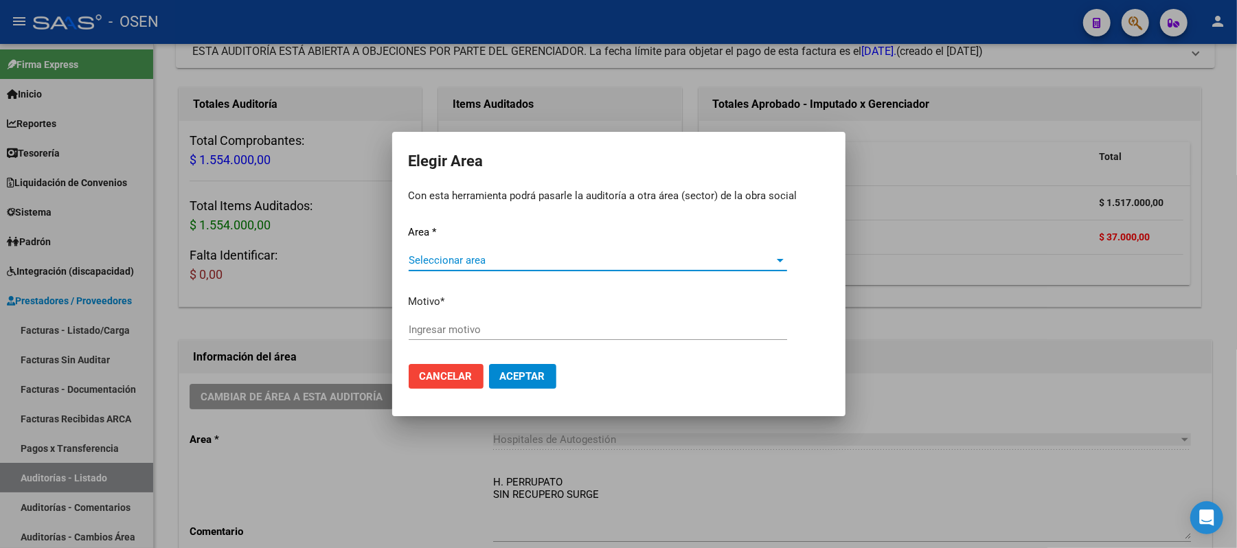
click at [473, 258] on span "Seleccionar area" at bounding box center [592, 260] width 366 height 12
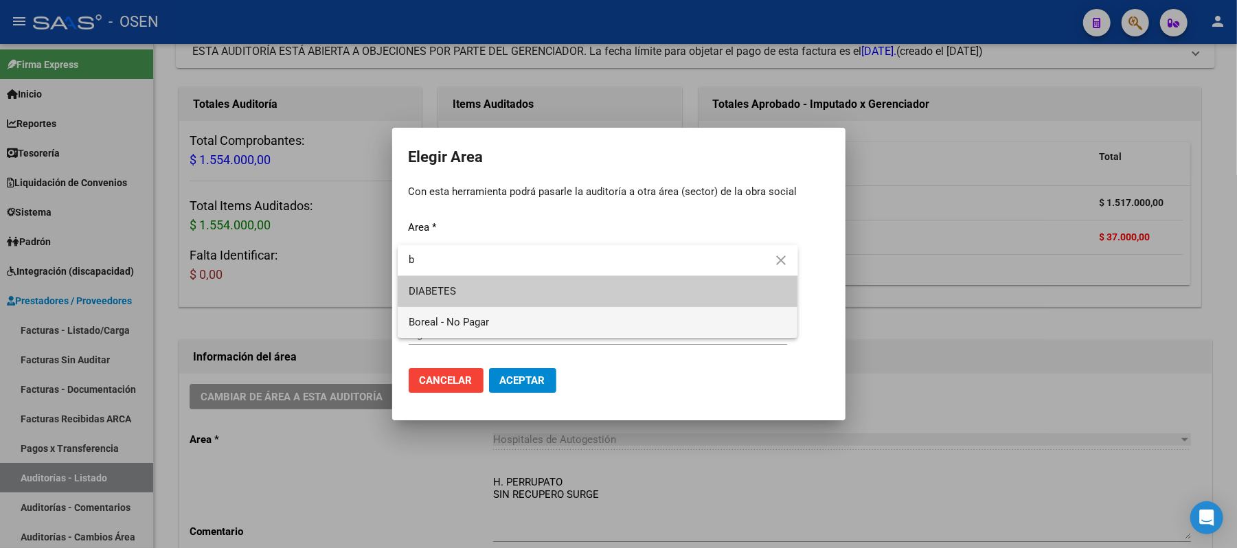
type input "b"
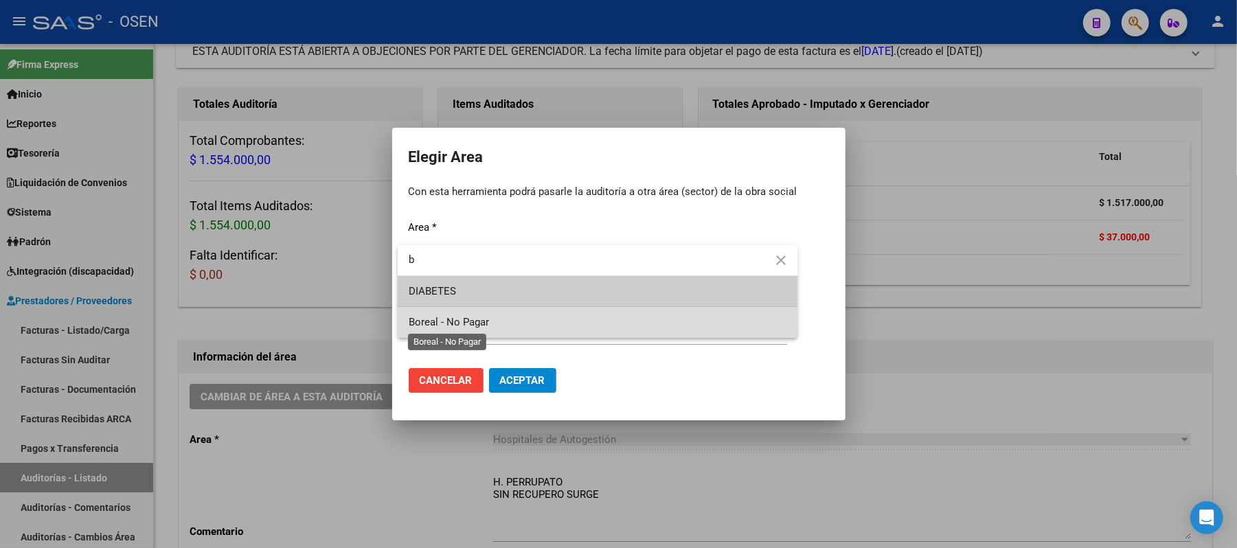
click at [474, 325] on span "Boreal - No Pagar" at bounding box center [449, 322] width 80 height 12
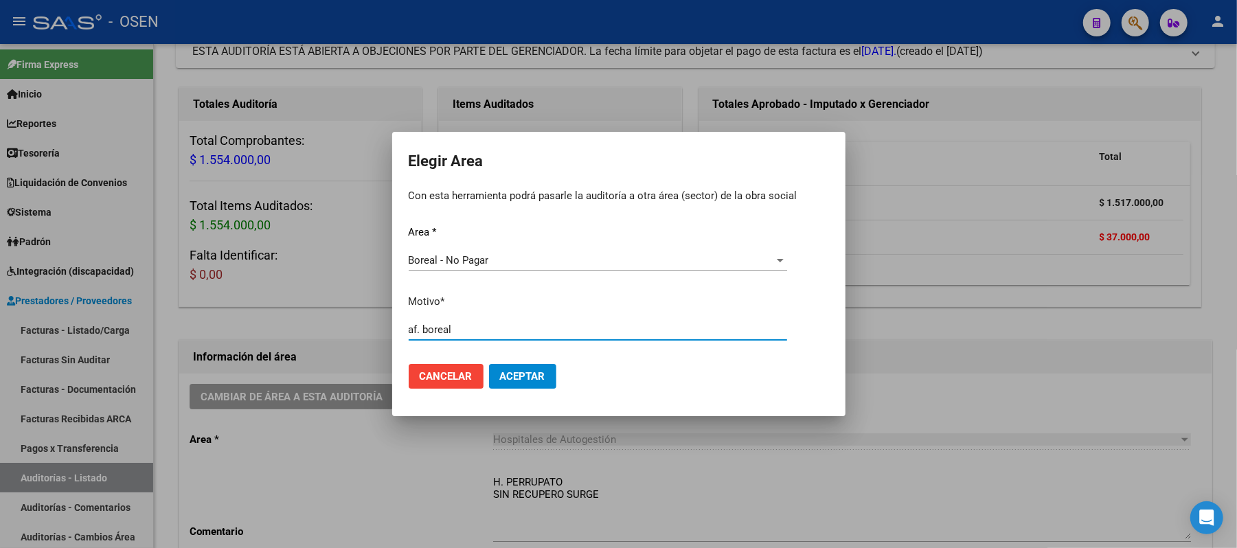
type input "af. boreal"
click at [528, 370] on span "Aceptar" at bounding box center [522, 376] width 45 height 12
